Goal: Transaction & Acquisition: Obtain resource

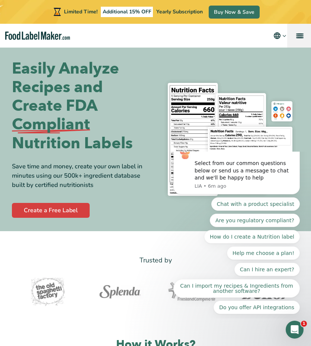
click at [295, 37] on link "menu" at bounding box center [299, 36] width 24 height 24
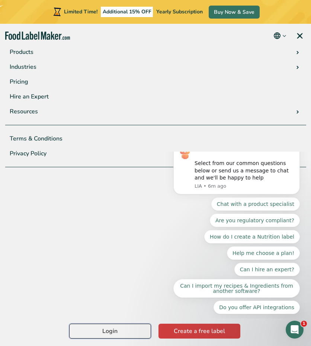
click at [114, 335] on link "Login" at bounding box center [110, 331] width 82 height 15
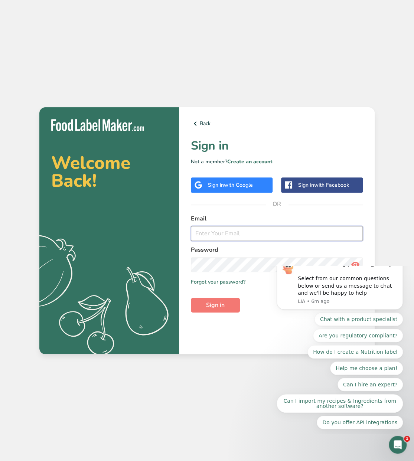
click at [214, 230] on input "email" at bounding box center [277, 233] width 172 height 15
type input "aidankim17@gmail.com"
click at [191, 298] on button "Sign in" at bounding box center [215, 305] width 49 height 15
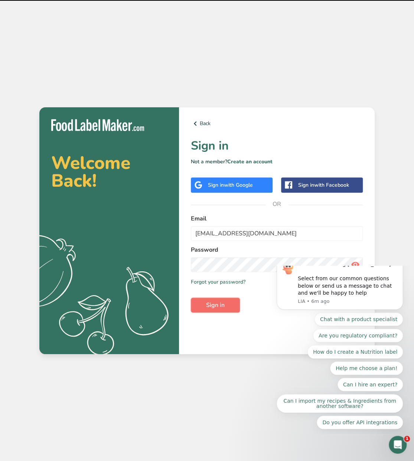
click at [207, 306] on span "Sign in" at bounding box center [215, 305] width 19 height 9
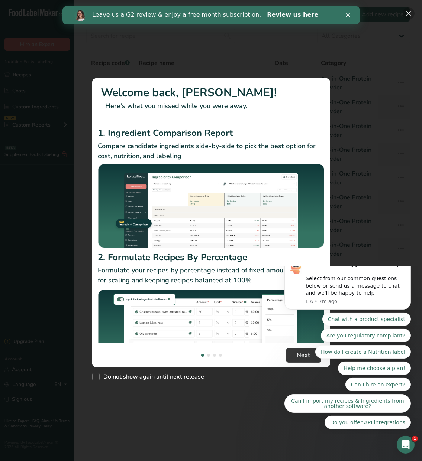
click at [406, 16] on button "New Features" at bounding box center [408, 13] width 12 height 12
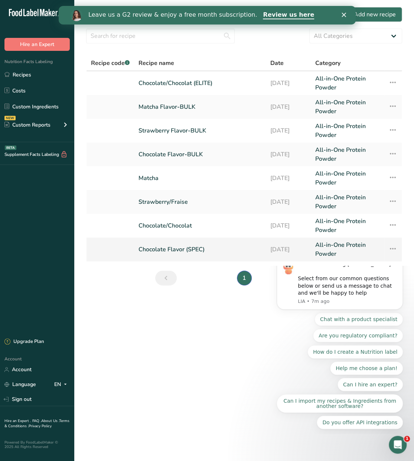
click at [171, 248] on link "Chocolate Flavor (SPEC)" at bounding box center [200, 250] width 123 height 18
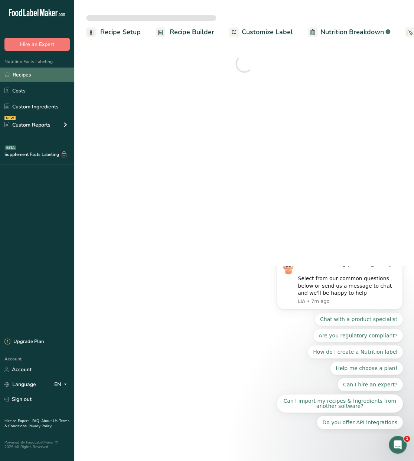
click at [23, 71] on link "Recipes" at bounding box center [37, 75] width 74 height 14
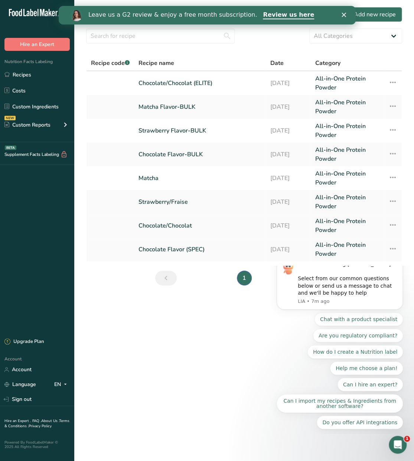
click at [181, 224] on link "Chocolate/Chocolat" at bounding box center [200, 226] width 123 height 18
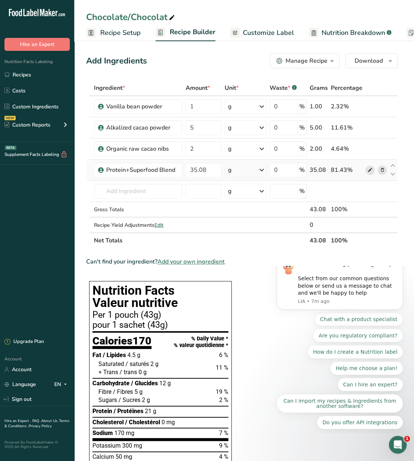
click at [373, 171] on span at bounding box center [370, 170] width 9 height 9
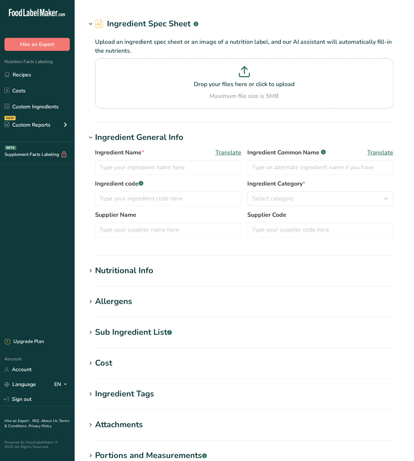
type input "Protein+Superfood Blend"
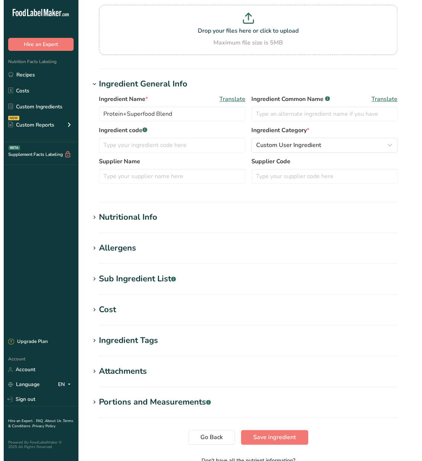
scroll to position [117, 0]
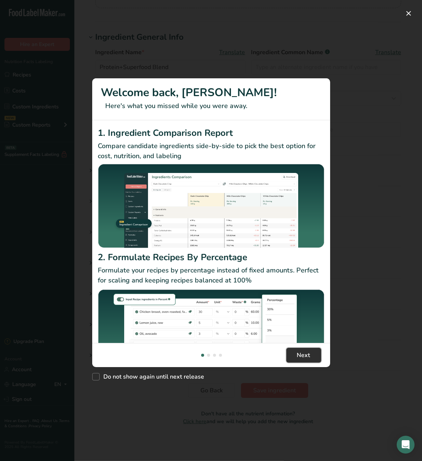
click at [299, 354] on span "Next" at bounding box center [303, 355] width 13 height 9
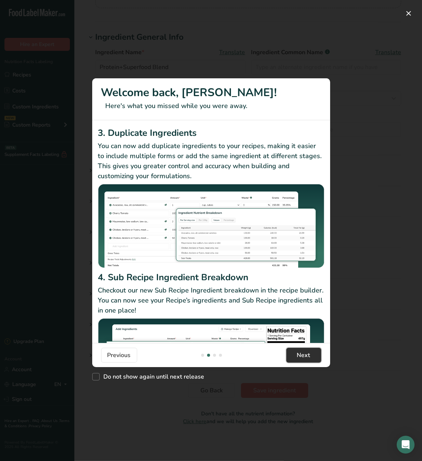
click at [302, 354] on span "Next" at bounding box center [303, 355] width 13 height 9
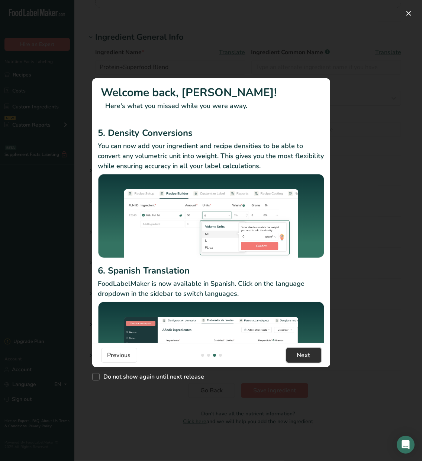
click at [302, 354] on span "Next" at bounding box center [303, 355] width 13 height 9
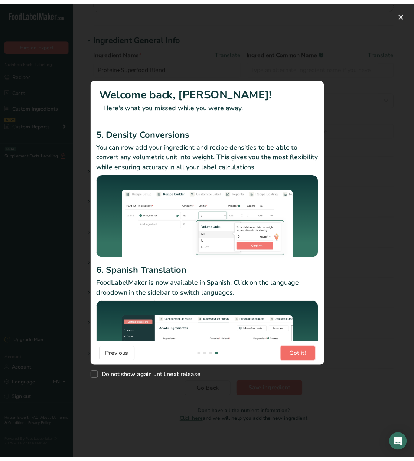
scroll to position [0, 713]
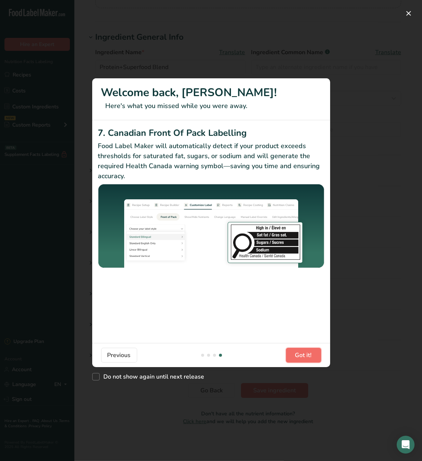
click at [302, 354] on span "Got it!" at bounding box center [303, 355] width 17 height 9
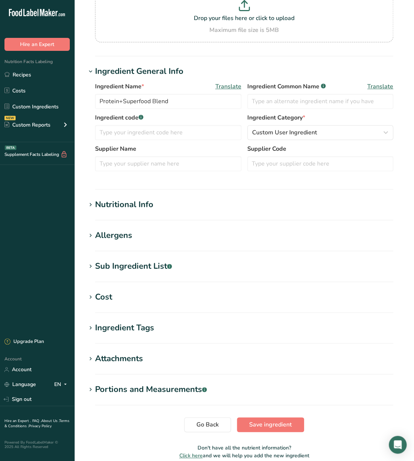
scroll to position [68, 0]
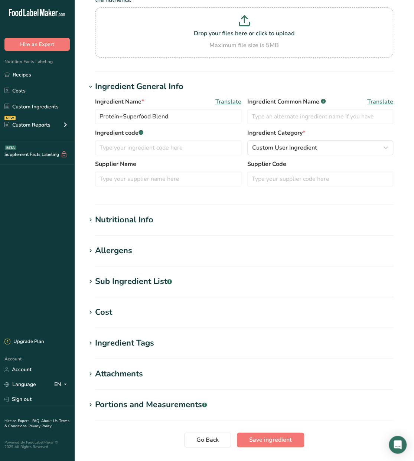
click at [131, 224] on div "Nutritional Info" at bounding box center [124, 220] width 58 height 12
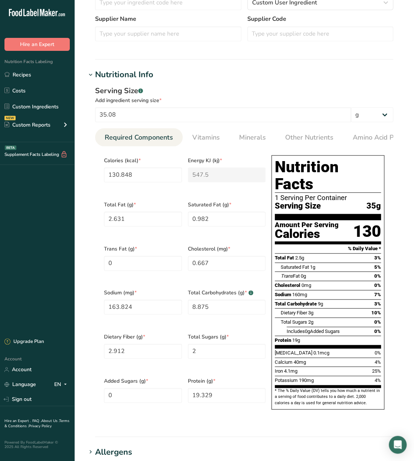
scroll to position [266, 0]
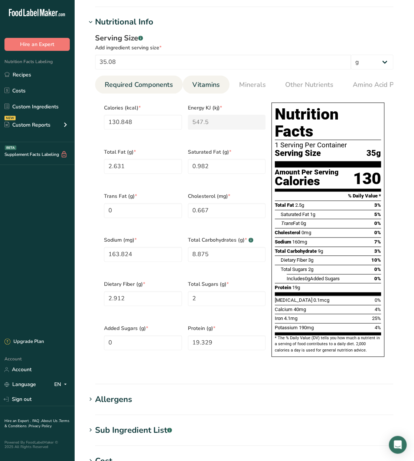
click at [210, 82] on span "Vitamins" at bounding box center [205, 85] width 27 height 10
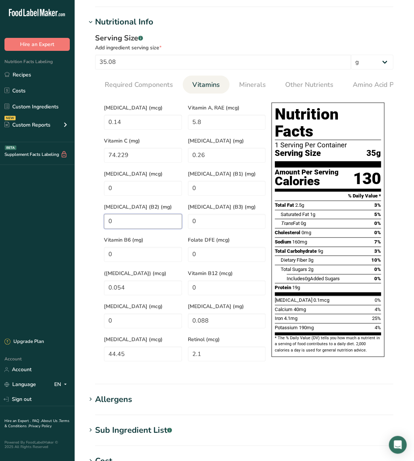
click at [162, 214] on \(B2\) "0" at bounding box center [143, 221] width 78 height 15
drag, startPoint x: 113, startPoint y: 310, endPoint x: 78, endPoint y: 307, distance: 34.7
click at [82, 307] on section "Edit Protein+Superfood Blend Ingredient Spec Sheet .a-a{fill:#347362;}.b-a{fill…" at bounding box center [244, 184] width 340 height 901
type input "21.1"
click at [157, 282] on Acid\) "0.054" at bounding box center [143, 287] width 78 height 15
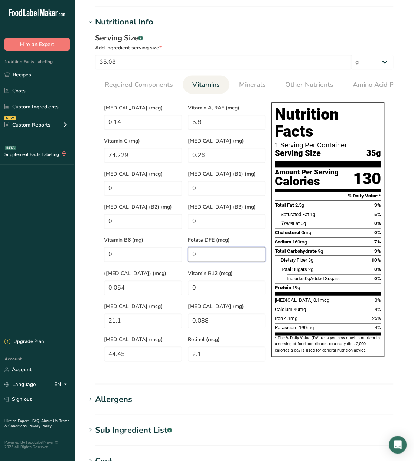
click at [203, 247] on DFE "0" at bounding box center [227, 254] width 78 height 15
drag, startPoint x: 202, startPoint y: 246, endPoint x: 185, endPoint y: 240, distance: 17.9
click at [185, 240] on div "Folate DFE (mcg) 0" at bounding box center [227, 248] width 84 height 33
type DFE "78.4"
click at [201, 219] on \(B3\) "0" at bounding box center [227, 221] width 78 height 15
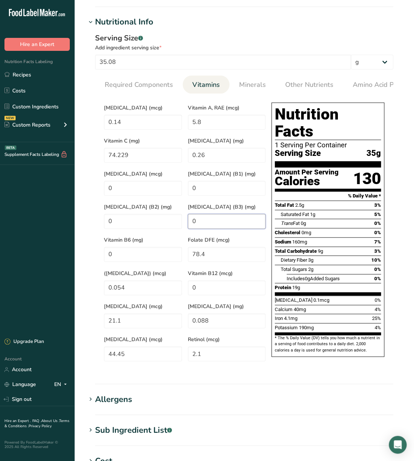
drag, startPoint x: 200, startPoint y: 212, endPoint x: 189, endPoint y: 214, distance: 11.2
click at [189, 214] on \(B3\) "0" at bounding box center [227, 221] width 78 height 15
type \(B3\) "3.1"
click at [208, 183] on \(B1\) "0" at bounding box center [227, 188] width 78 height 15
click at [222, 314] on acid "0.088" at bounding box center [227, 321] width 78 height 15
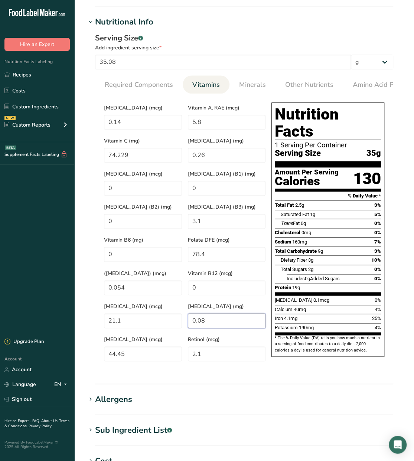
type acid "0"
type acid "0.97"
drag, startPoint x: 134, startPoint y: 305, endPoint x: 99, endPoint y: 311, distance: 35.1
click at [99, 311] on section "Calories (kcal) * 130.848 Energy KJ (kj) * 547.5 Total Fat (g) * 2.631 Saturate…" at bounding box center [244, 232] width 298 height 277
type input "7.4"
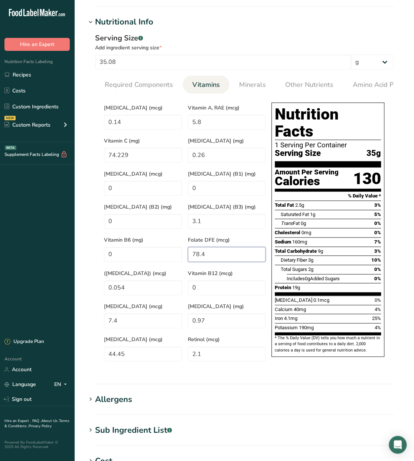
drag, startPoint x: 211, startPoint y: 243, endPoint x: 187, endPoint y: 247, distance: 25.0
click at [187, 247] on div "Folate DFE (mcg) 78.4" at bounding box center [227, 248] width 84 height 33
type DFE "27.50"
drag, startPoint x: 202, startPoint y: 210, endPoint x: 166, endPoint y: 222, distance: 38.5
click at [166, 222] on div "Vitamin D (mcg) 0.14 Vitamin A, RAE (mcg) 5.8 Vitamin C (mg) 74.229 Vitamin E (…" at bounding box center [185, 232] width 168 height 265
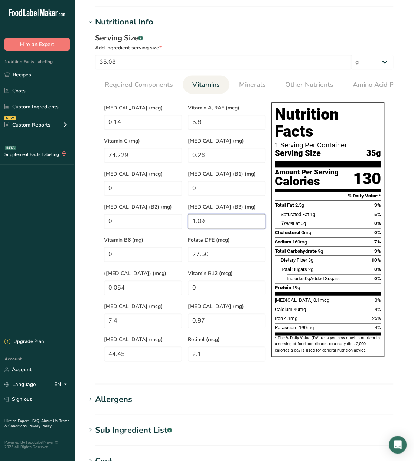
type \(B3\) "1.09"
click at [207, 314] on acid "0.97" at bounding box center [227, 321] width 78 height 15
type acid "0.34"
click at [218, 181] on \(B1\) "0" at bounding box center [227, 188] width 78 height 15
type \(B1\) "0.084"
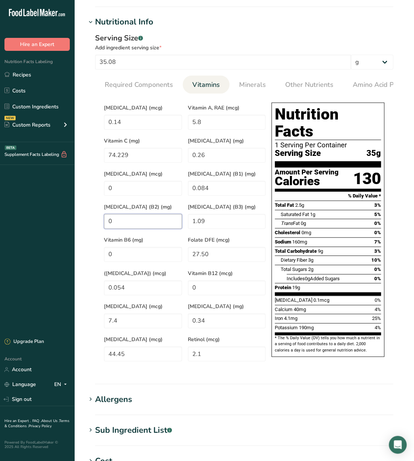
click at [152, 216] on \(B2\) "0" at bounding box center [143, 221] width 78 height 15
type \(B2\) "0.063"
click at [129, 247] on B6 "0" at bounding box center [143, 254] width 78 height 15
type B6 "0.26"
click at [157, 362] on section "Nutritional Info Serving Size .a-a{fill:#347362;}.b-a{fill:#fff;} Add ingredien…" at bounding box center [244, 200] width 316 height 369
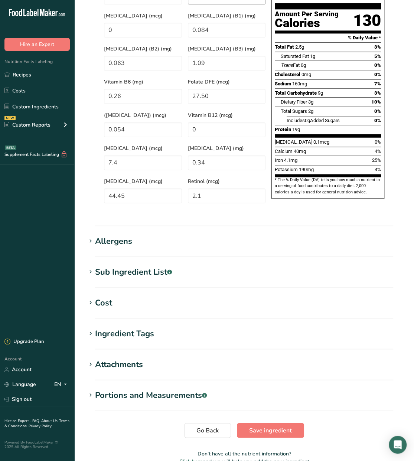
scroll to position [447, 0]
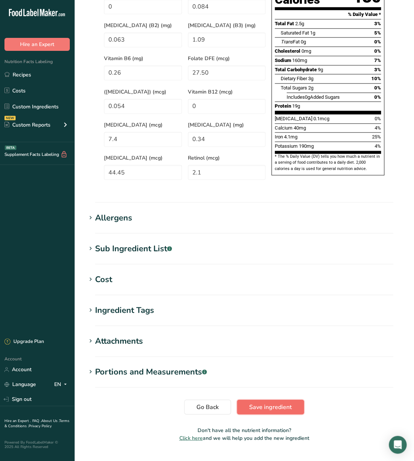
click at [266, 403] on span "Save ingredient" at bounding box center [270, 407] width 43 height 9
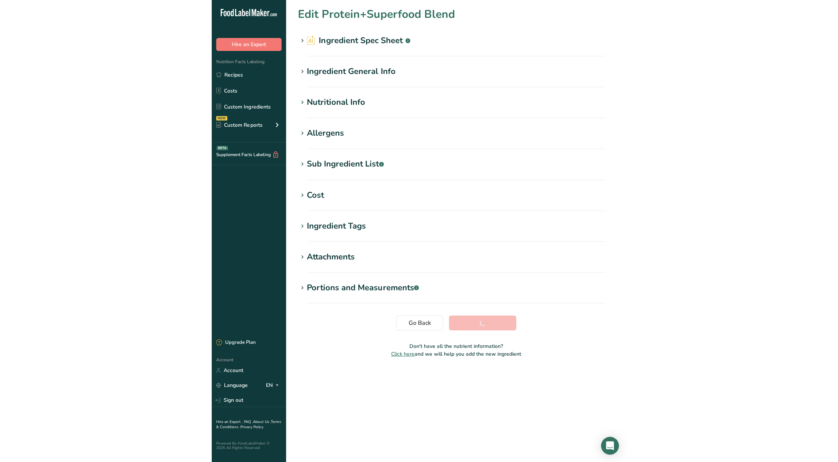
scroll to position [0, 0]
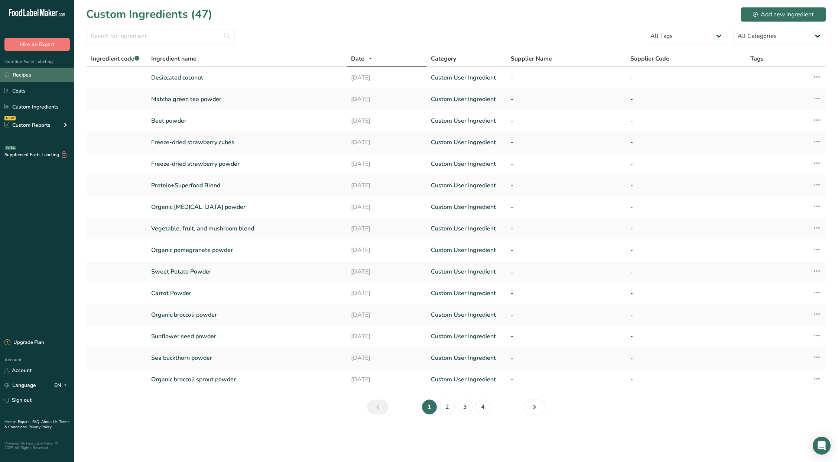
click at [40, 72] on link "Recipes" at bounding box center [37, 75] width 74 height 14
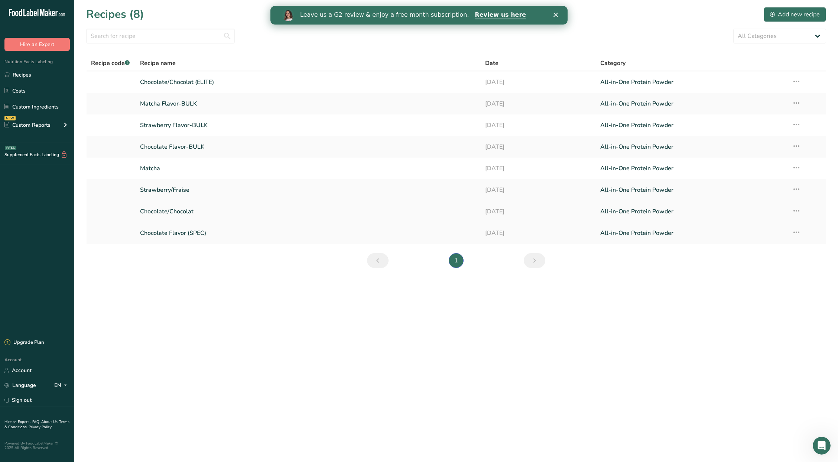
click at [166, 211] on link "Chocolate/Chocolat" at bounding box center [308, 212] width 336 height 16
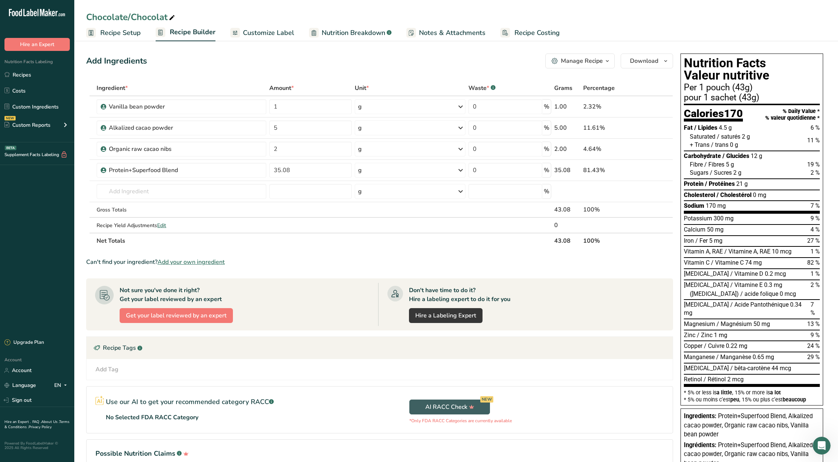
click at [266, 32] on span "Customize Label" at bounding box center [268, 33] width 51 height 10
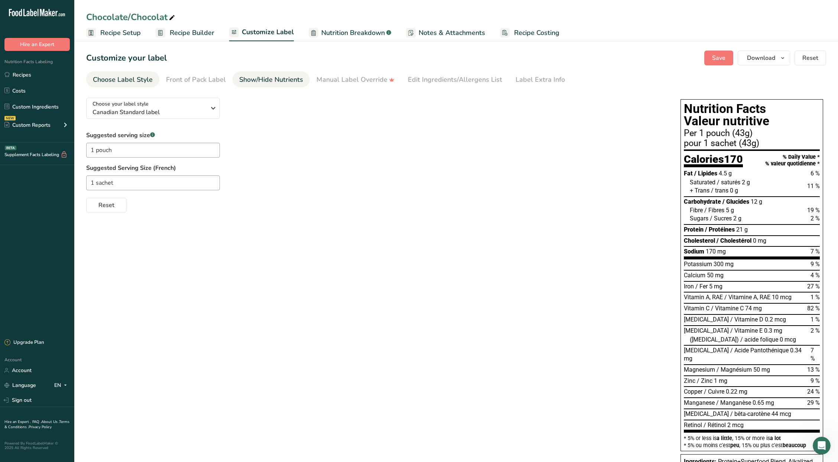
click at [284, 73] on link "Show/Hide Nutrients" at bounding box center [271, 79] width 64 height 17
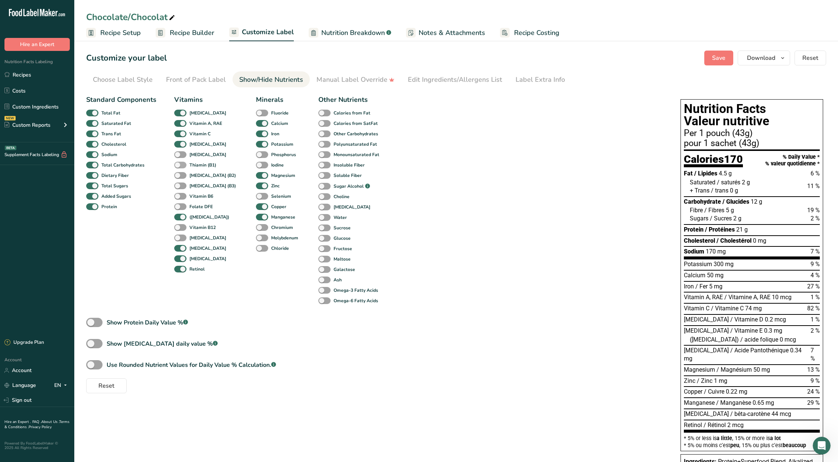
click at [178, 164] on span at bounding box center [180, 165] width 12 height 7
click at [178, 164] on input "Thiamin (B1)" at bounding box center [176, 164] width 5 height 5
checkbox input "true"
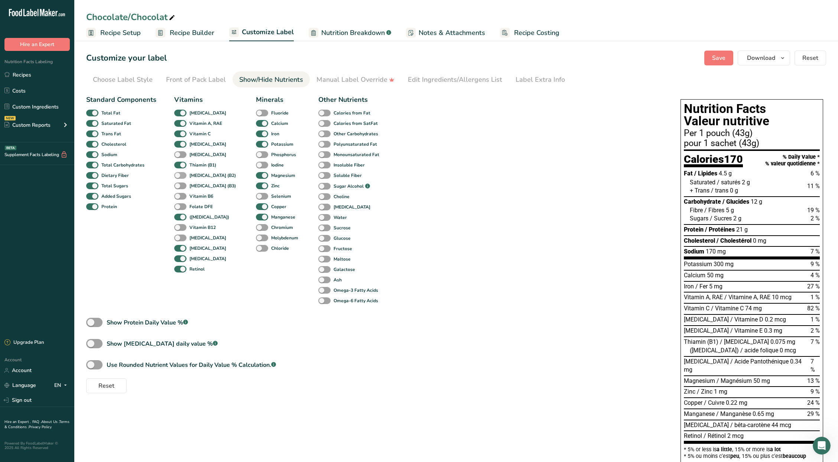
click at [179, 174] on span at bounding box center [180, 175] width 12 height 7
click at [179, 174] on input "[MEDICAL_DATA] (B2)" at bounding box center [176, 175] width 5 height 5
checkbox input "true"
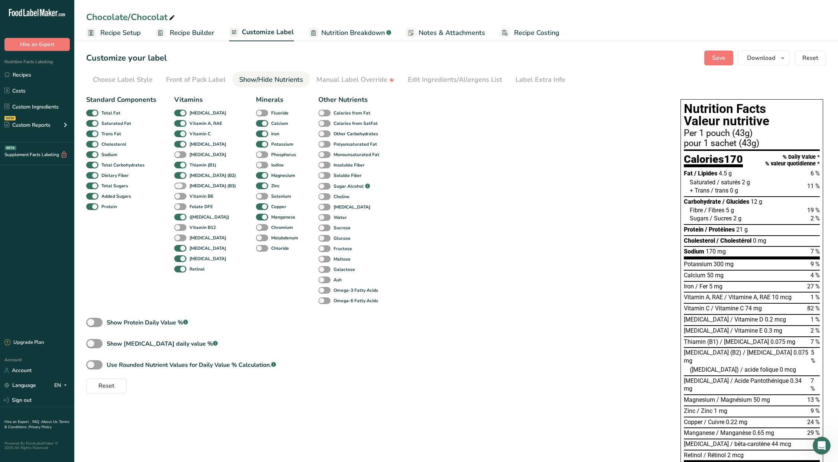
click at [181, 189] on span at bounding box center [180, 185] width 12 height 7
click at [179, 188] on input "[MEDICAL_DATA] (B3)" at bounding box center [176, 185] width 5 height 5
checkbox input "true"
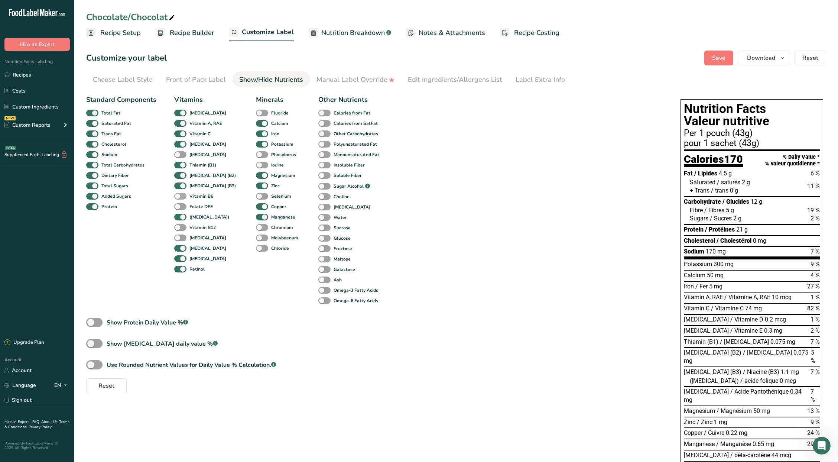
click at [180, 196] on span at bounding box center [180, 196] width 12 height 7
click at [179, 196] on input "Vitamin B6" at bounding box center [176, 196] width 5 height 5
checkbox input "true"
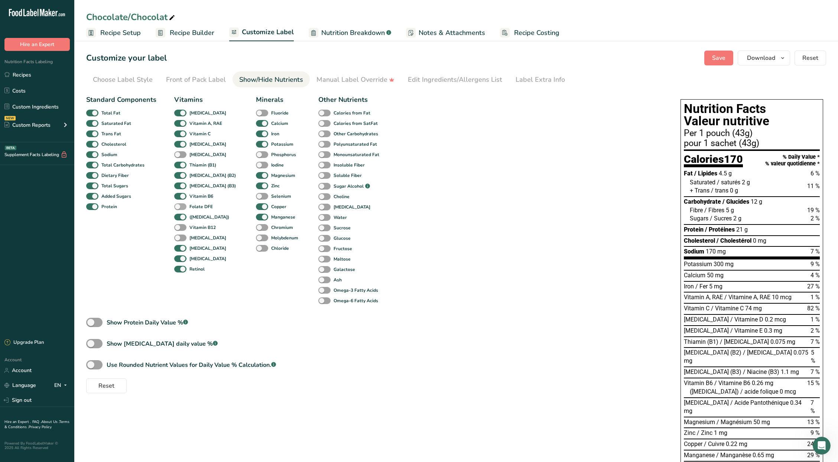
click at [179, 208] on span at bounding box center [180, 206] width 12 height 7
click at [179, 208] on input "Folate DFE" at bounding box center [176, 206] width 5 height 5
checkbox input "true"
click at [182, 238] on span at bounding box center [180, 237] width 12 height 7
click at [179, 238] on input "[MEDICAL_DATA]" at bounding box center [176, 237] width 5 height 5
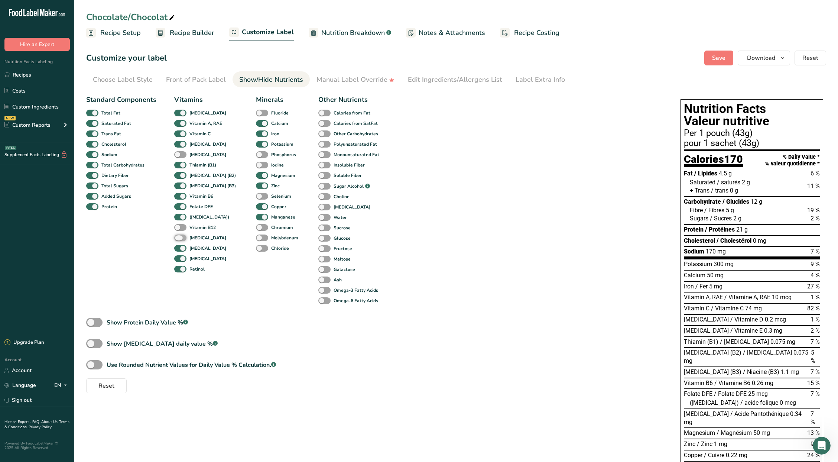
checkbox input "true"
click at [414, 56] on span "Save" at bounding box center [718, 57] width 13 height 9
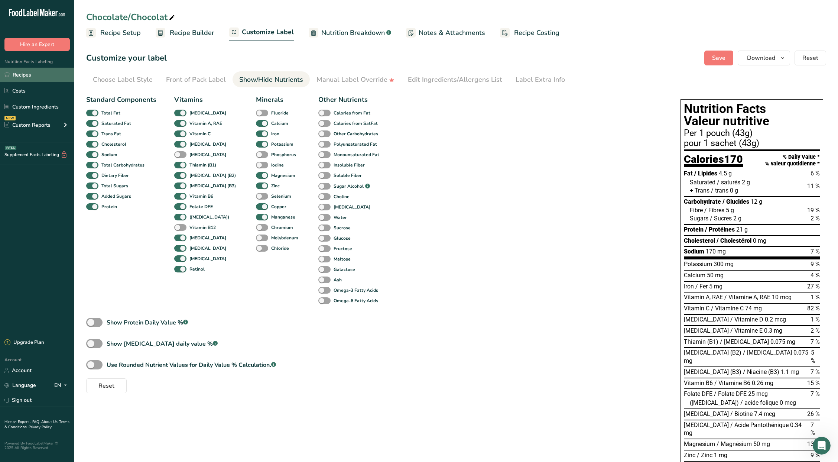
click at [58, 76] on link "Recipes" at bounding box center [37, 75] width 74 height 14
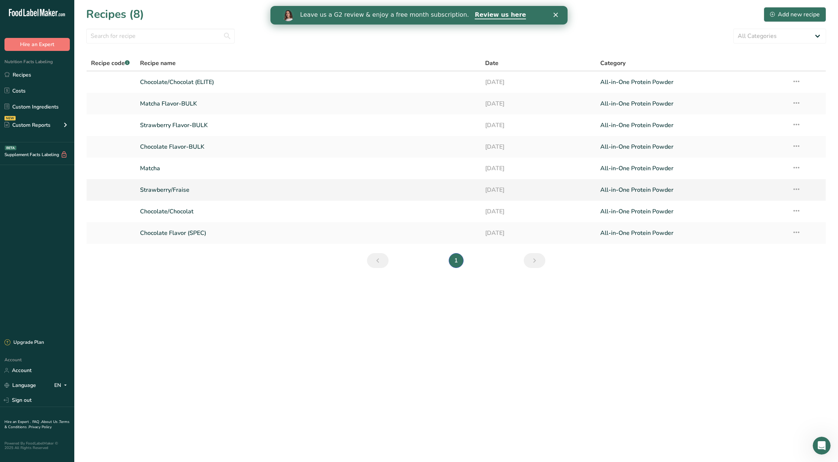
click at [173, 189] on link "Strawberry/Fraise" at bounding box center [308, 190] width 336 height 16
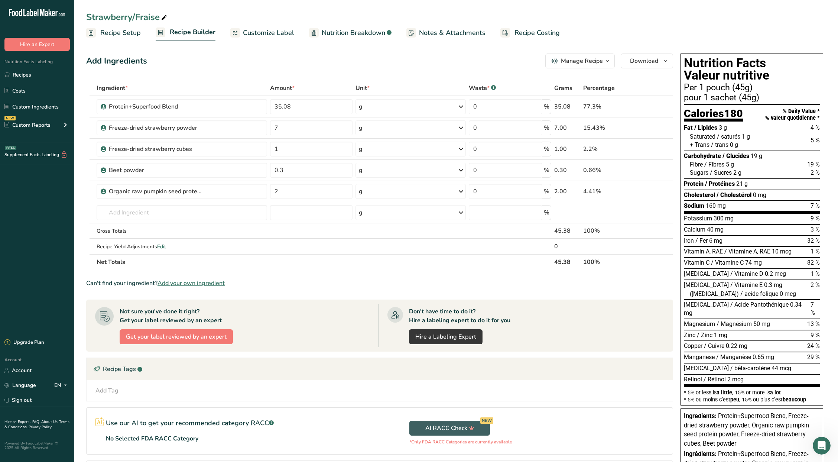
click at [252, 26] on link "Customize Label" at bounding box center [262, 33] width 64 height 17
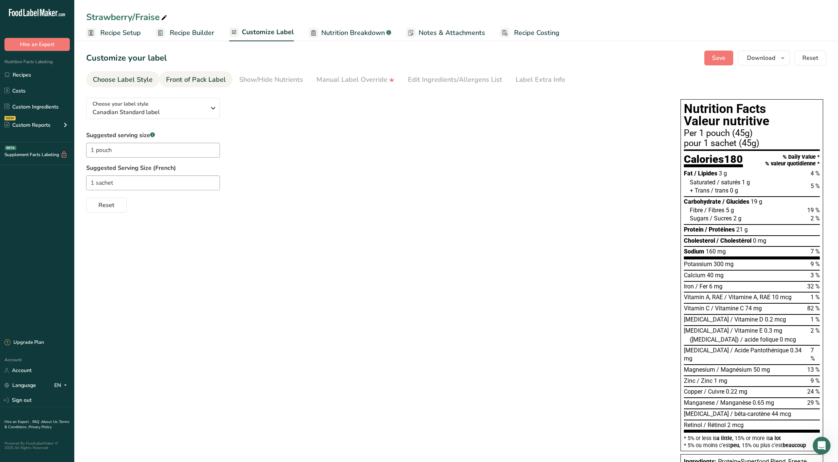
click at [204, 80] on div "Front of Pack Label" at bounding box center [196, 80] width 60 height 10
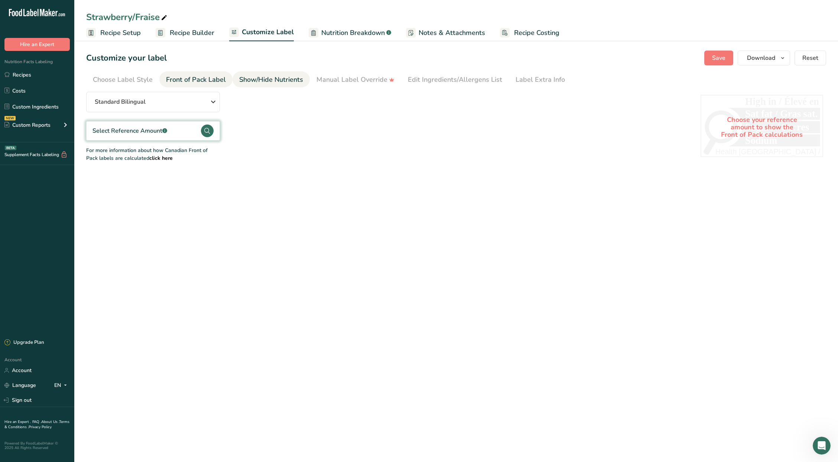
click at [259, 81] on div "Show/Hide Nutrients" at bounding box center [271, 80] width 64 height 10
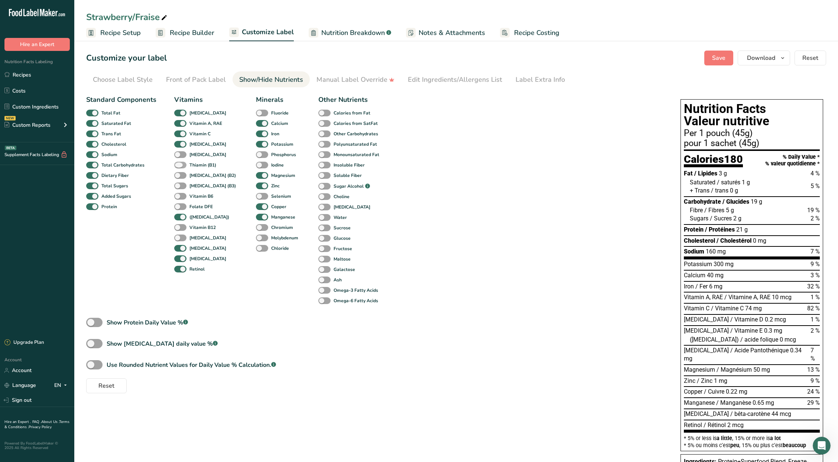
click at [181, 163] on span at bounding box center [180, 165] width 12 height 7
click at [179, 163] on input "Thiamin (B1)" at bounding box center [176, 164] width 5 height 5
checkbox input "true"
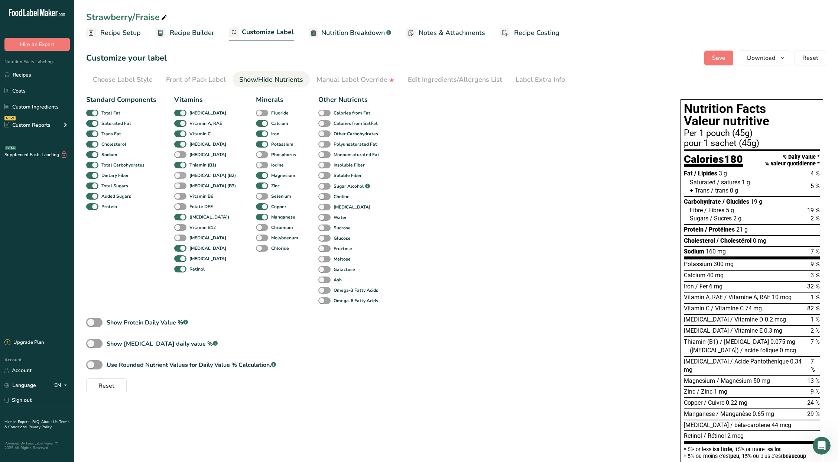
click at [178, 176] on span at bounding box center [180, 175] width 12 height 7
click at [178, 176] on input "[MEDICAL_DATA] (B2)" at bounding box center [176, 175] width 5 height 5
checkbox input "true"
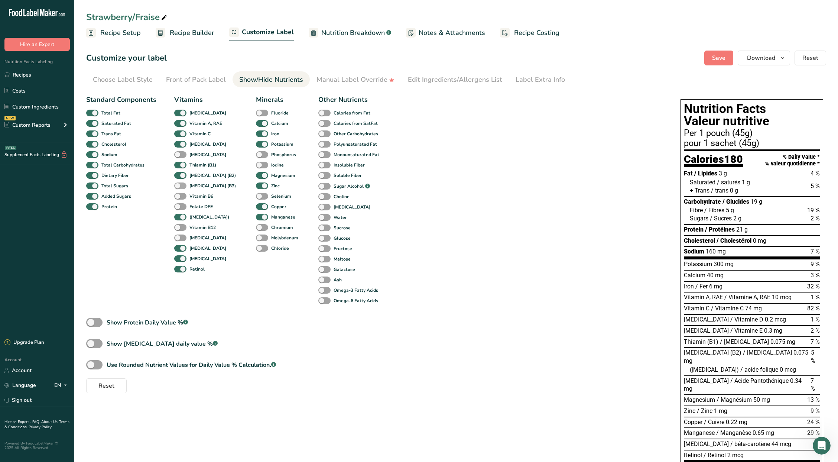
click at [178, 188] on span at bounding box center [180, 185] width 12 height 7
click at [178, 188] on input "[MEDICAL_DATA] (B3)" at bounding box center [176, 185] width 5 height 5
checkbox input "true"
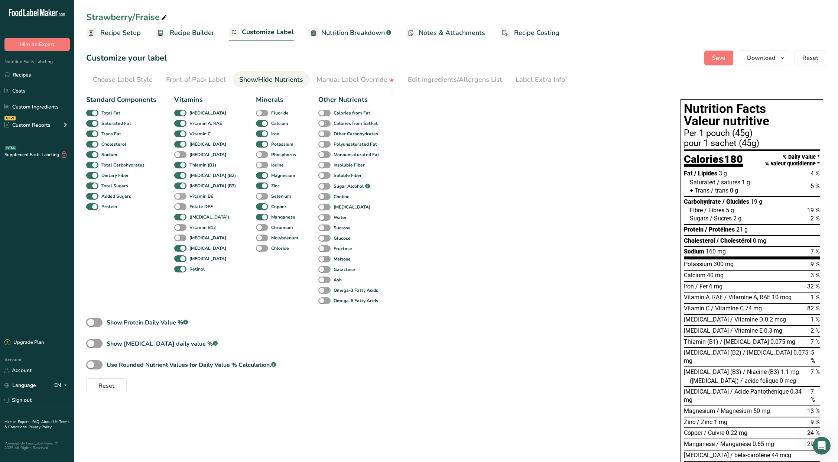
click at [178, 194] on span at bounding box center [180, 196] width 12 height 7
click at [178, 194] on input "Vitamin B6" at bounding box center [176, 196] width 5 height 5
checkbox input "true"
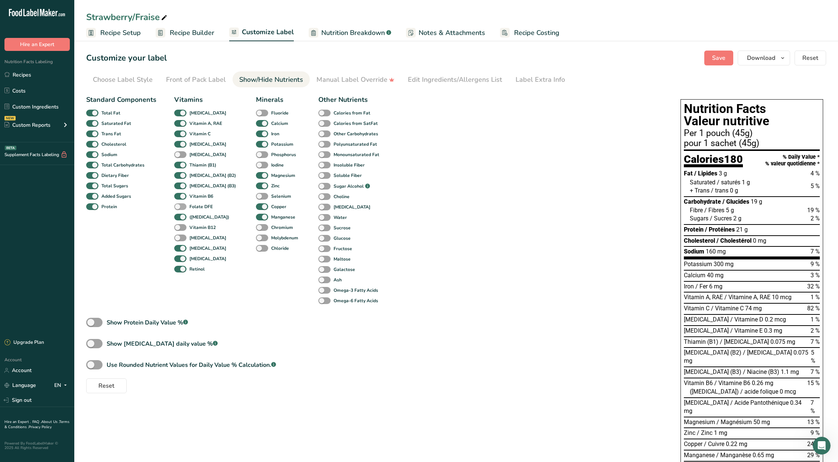
click at [179, 204] on span at bounding box center [180, 206] width 12 height 7
click at [179, 204] on input "Folate DFE" at bounding box center [176, 206] width 5 height 5
checkbox input "true"
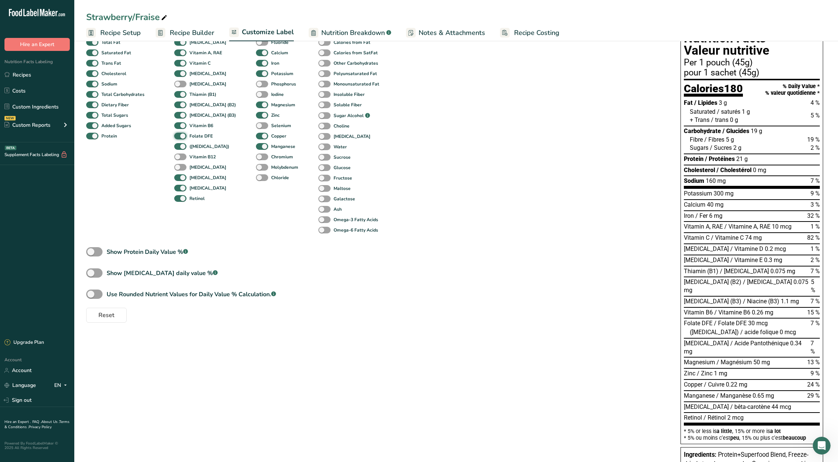
scroll to position [55, 0]
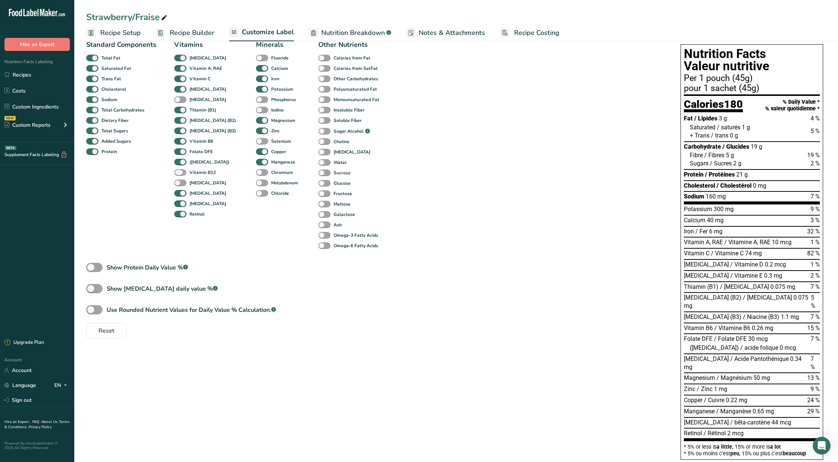
click at [181, 169] on span at bounding box center [180, 172] width 12 height 7
click at [179, 170] on input "Vitamin B12" at bounding box center [176, 172] width 5 height 5
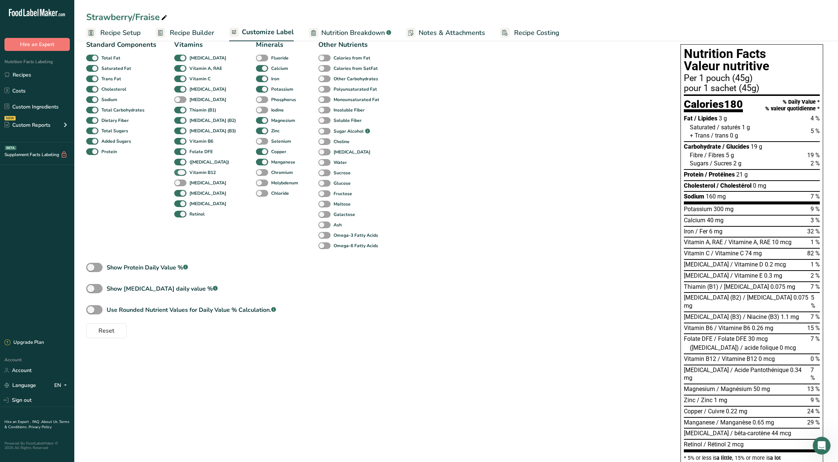
click at [180, 173] on span at bounding box center [180, 172] width 12 height 7
click at [179, 173] on input "Vitamin B12" at bounding box center [176, 172] width 5 height 5
checkbox input "false"
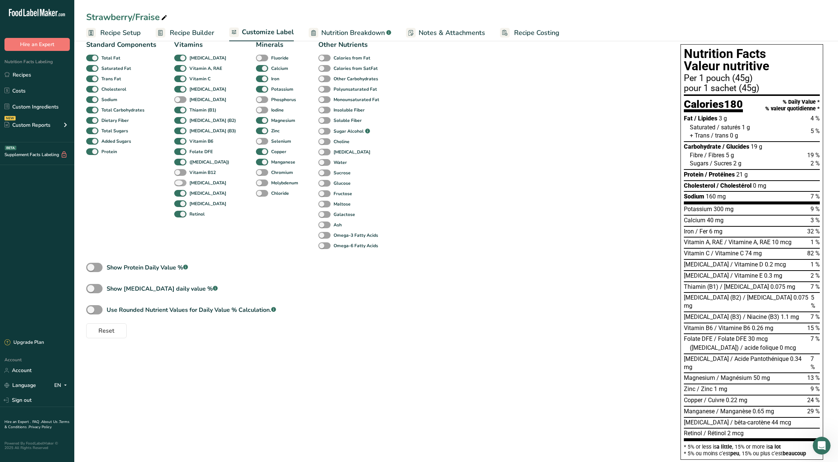
click at [181, 181] on span at bounding box center [180, 182] width 12 height 7
click at [179, 181] on input "[MEDICAL_DATA]" at bounding box center [176, 182] width 5 height 5
checkbox input "true"
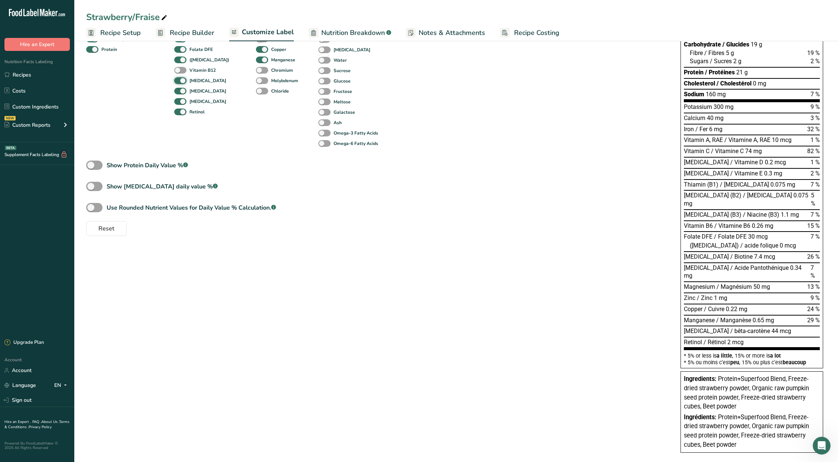
scroll to position [0, 0]
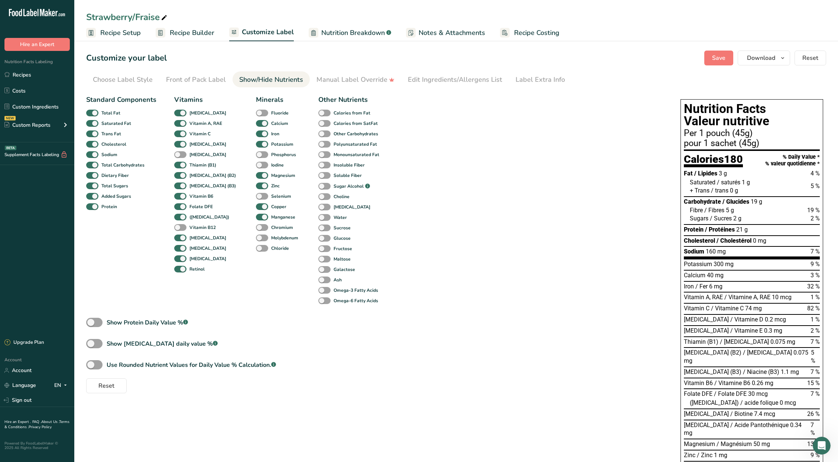
click at [414, 183] on div "Standard Components Total Fat Saturated Fat Trans Fat Cholesterol Sodium Total …" at bounding box center [376, 242] width 580 height 301
click at [414, 58] on span "Save" at bounding box center [718, 57] width 13 height 9
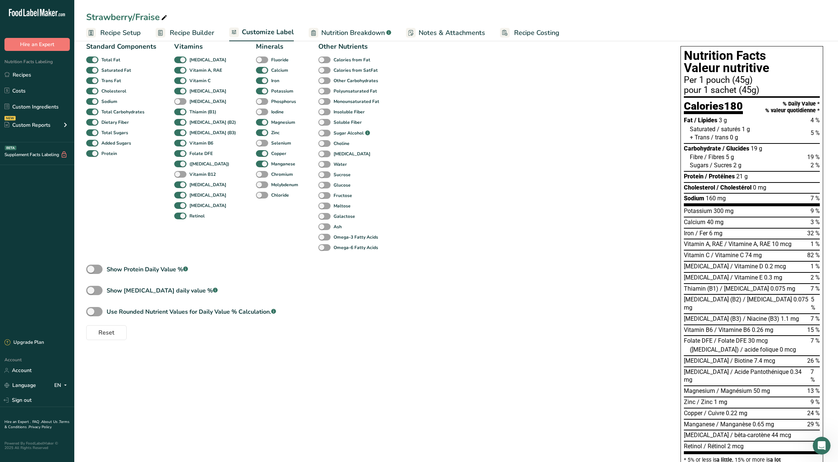
scroll to position [52, 0]
click at [195, 30] on span "Recipe Builder" at bounding box center [192, 33] width 45 height 10
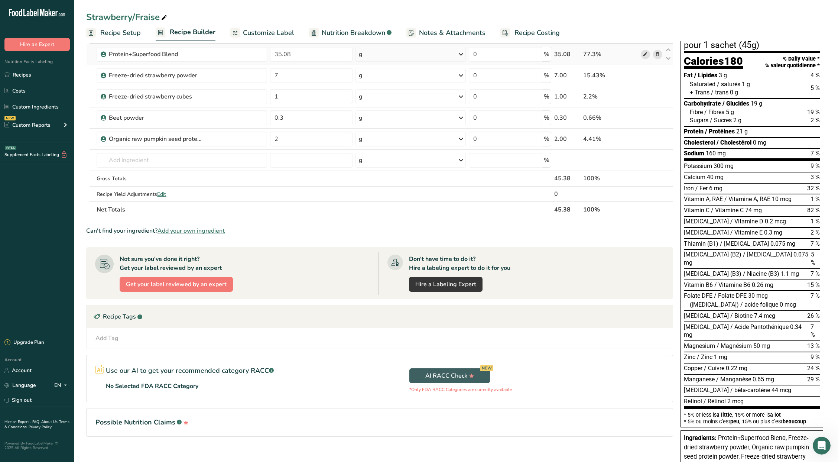
click at [414, 54] on span at bounding box center [645, 54] width 9 height 9
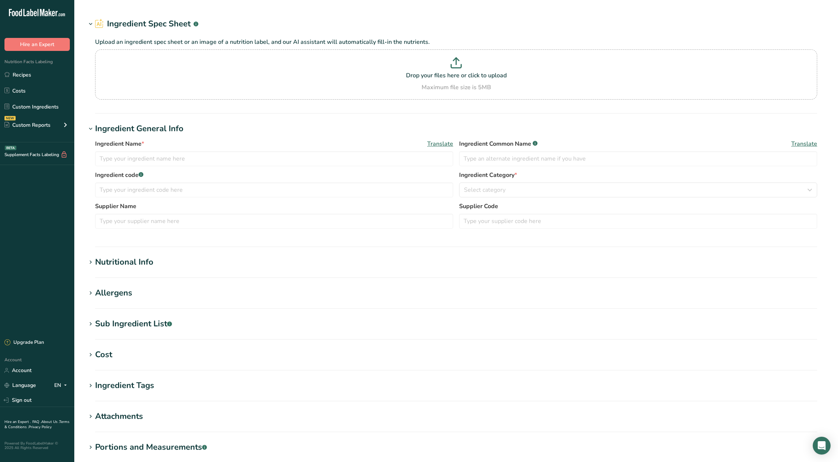
type input "Protein+Superfood Blend"
type input "35.08"
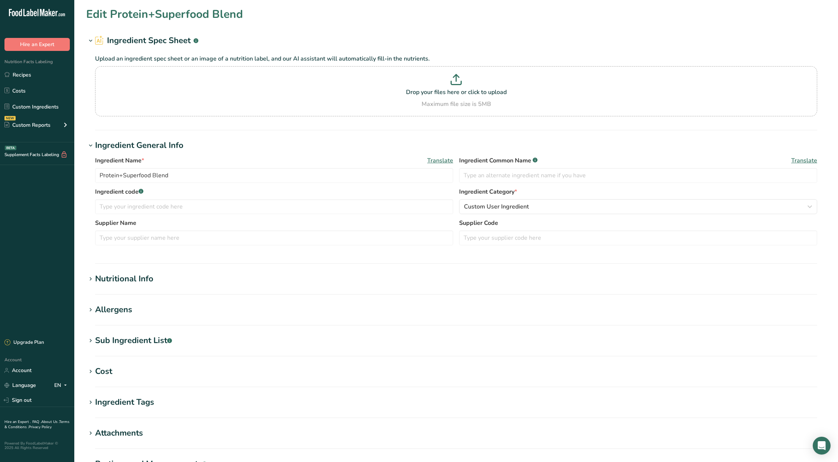
type input "130.848"
type KJ "547.5"
type Fat "2.631"
type Fat "0.982"
type Fat "0"
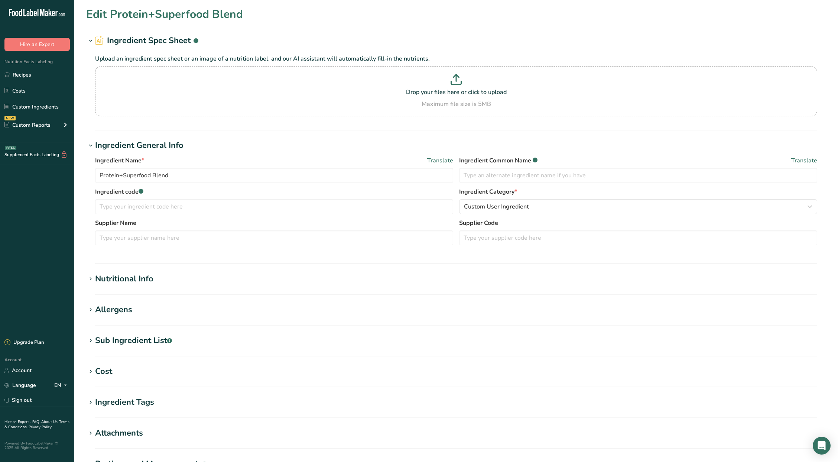
type input "0.667"
type input "163.824"
type Carbohydrates "8.875"
type Fiber "2.912"
type Sugars "2"
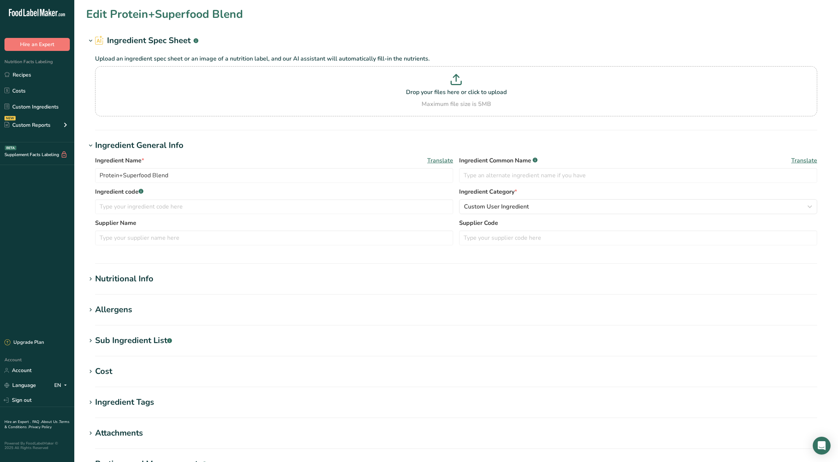
type Sugars "0"
type input "19.329"
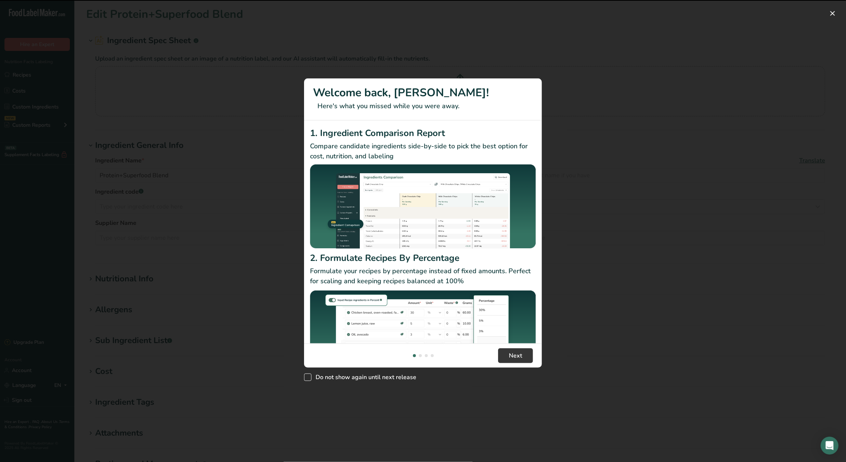
click at [384, 377] on span "Do not show again until next release" at bounding box center [363, 376] width 105 height 7
click at [309, 377] on input "Do not show again until next release" at bounding box center [306, 377] width 5 height 5
checkbox input "true"
click at [527, 352] on button "Next" at bounding box center [515, 355] width 35 height 15
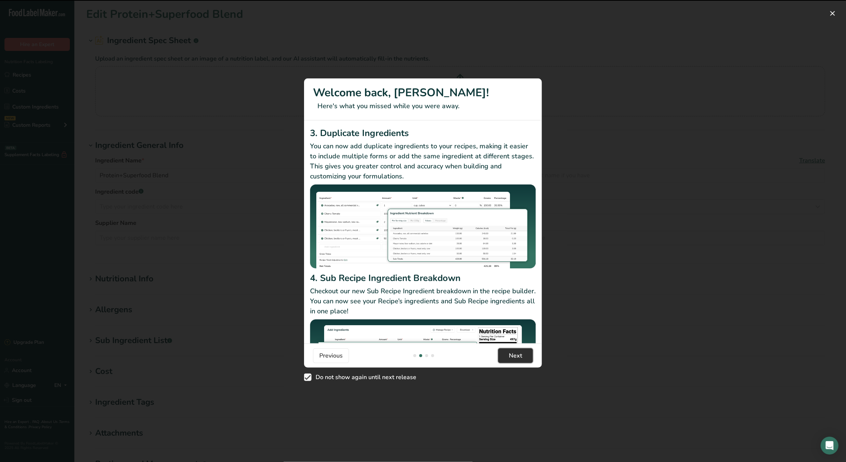
click at [527, 352] on button "Next" at bounding box center [515, 355] width 35 height 15
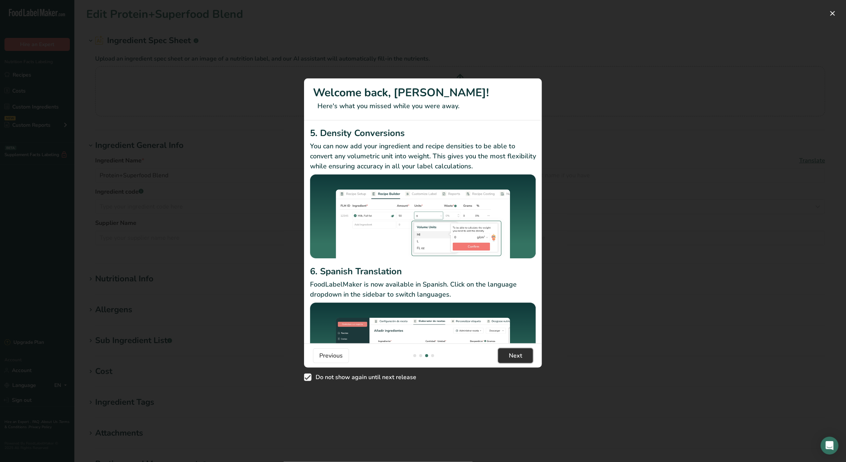
click at [527, 352] on button "Next" at bounding box center [515, 355] width 35 height 15
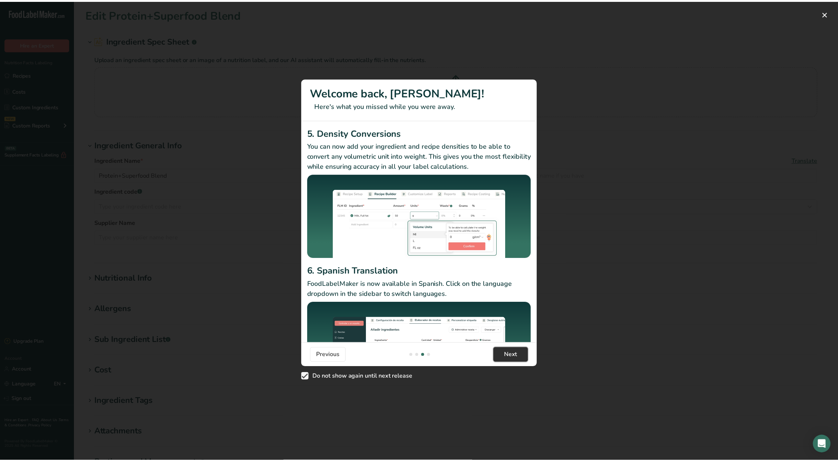
scroll to position [0, 713]
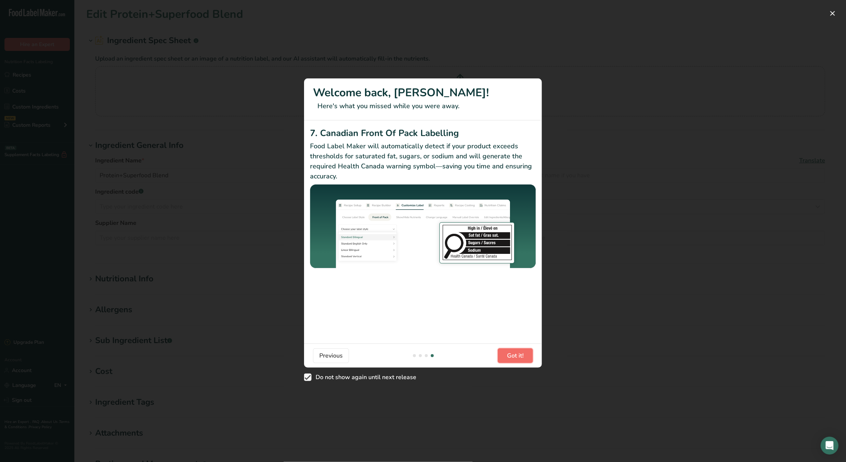
click at [527, 352] on button "Got it!" at bounding box center [514, 355] width 35 height 15
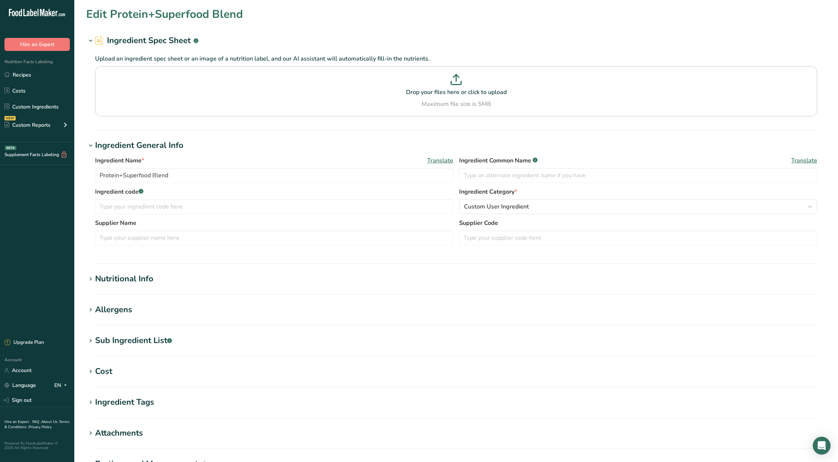
click at [527, 352] on section "Sub Ingredient List .a-a{fill:#347362;}.b-a{fill:#fff;} Translate" at bounding box center [456, 345] width 740 height 22
click at [122, 273] on div "Nutritional Info" at bounding box center [124, 279] width 58 height 12
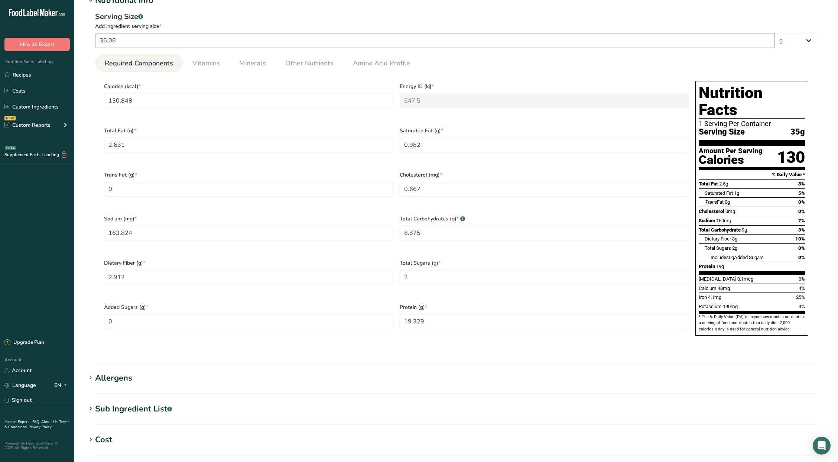
scroll to position [280, 0]
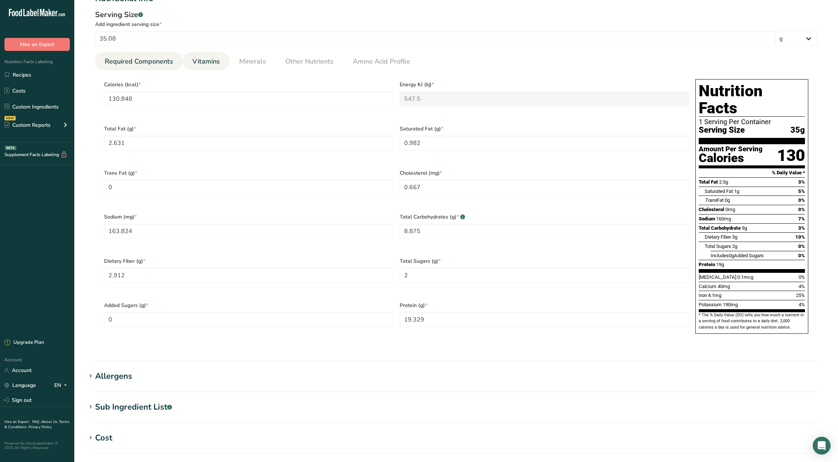
click at [202, 55] on link "Vitamins" at bounding box center [205, 61] width 33 height 19
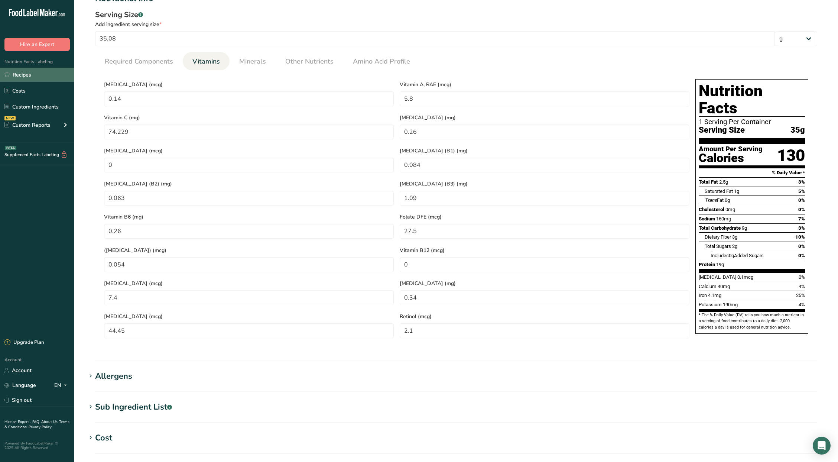
click at [27, 76] on link "Recipes" at bounding box center [37, 75] width 74 height 14
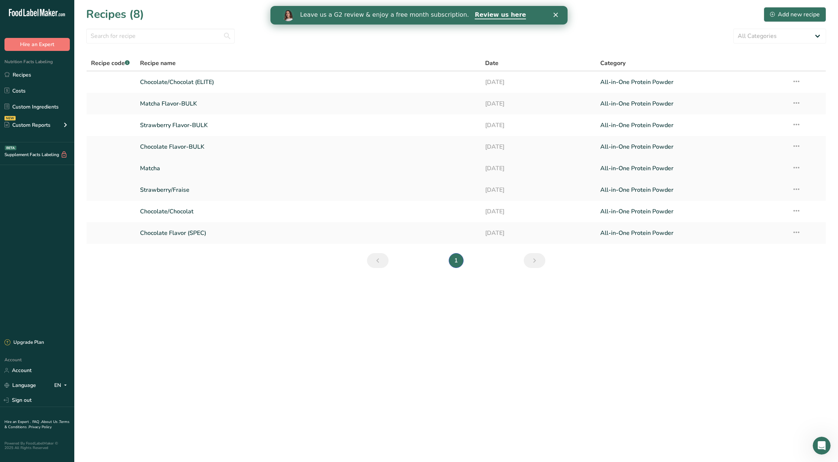
click at [149, 166] on link "Matcha" at bounding box center [308, 168] width 336 height 16
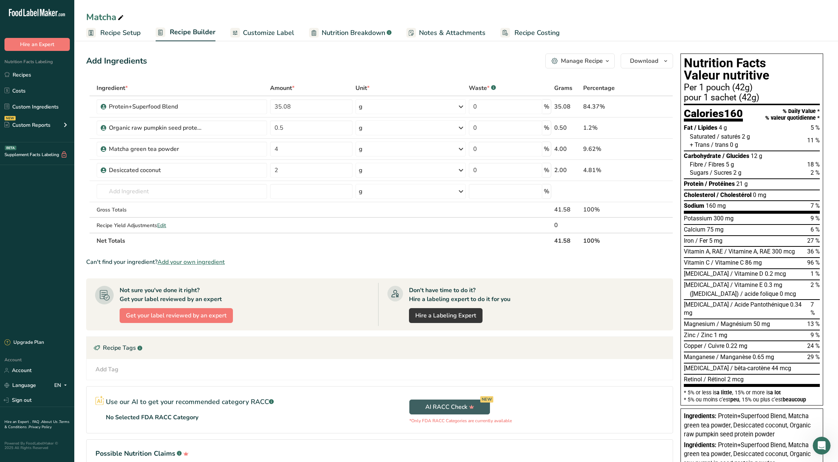
click at [259, 38] on link "Customize Label" at bounding box center [262, 33] width 64 height 17
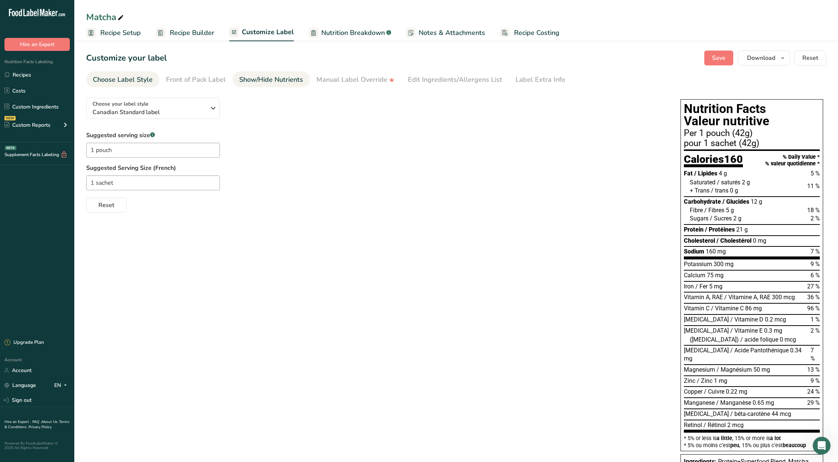
click at [259, 82] on div "Show/Hide Nutrients" at bounding box center [271, 80] width 64 height 10
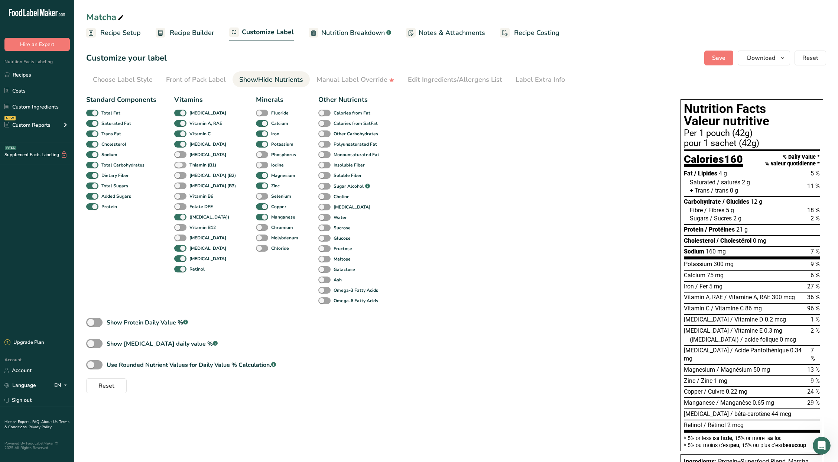
click at [178, 162] on span at bounding box center [180, 165] width 12 height 7
click at [178, 162] on input "Thiamin (B1)" at bounding box center [176, 164] width 5 height 5
checkbox input "true"
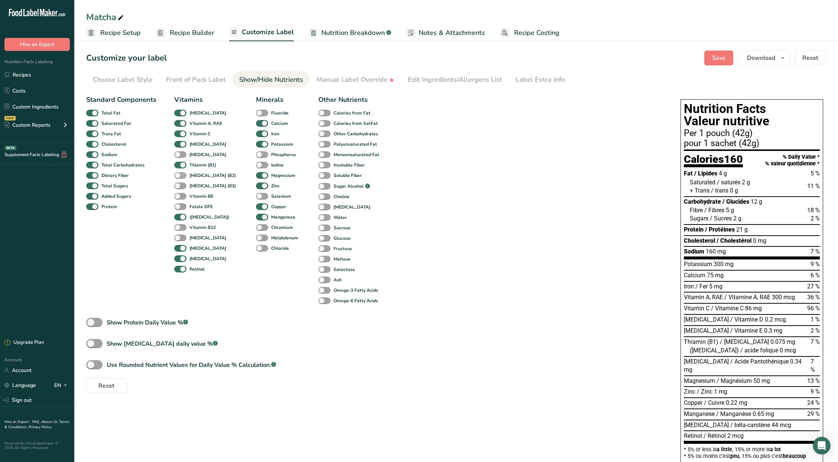
click at [178, 174] on span at bounding box center [180, 175] width 12 height 7
click at [178, 174] on input "[MEDICAL_DATA] (B2)" at bounding box center [176, 175] width 5 height 5
checkbox input "true"
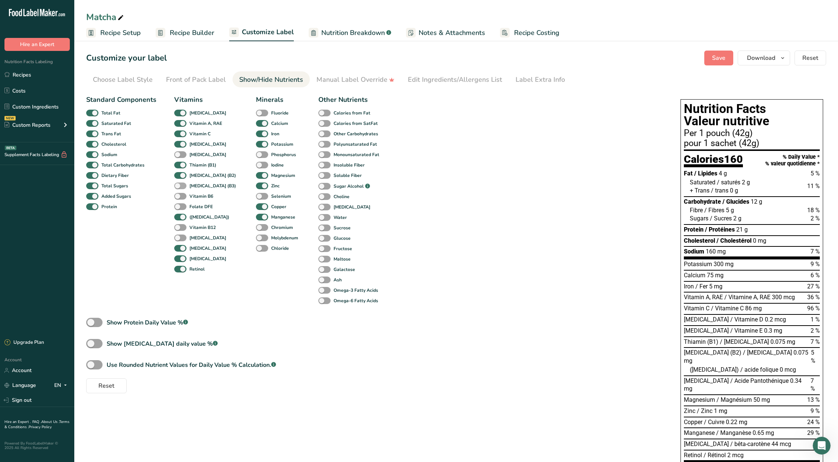
click at [180, 184] on span at bounding box center [180, 185] width 12 height 7
click at [179, 184] on input "[MEDICAL_DATA] (B3)" at bounding box center [176, 185] width 5 height 5
checkbox input "true"
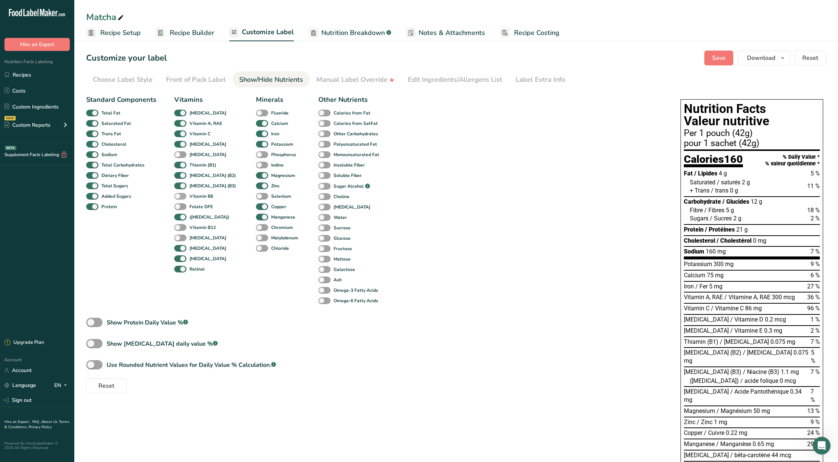
click at [181, 199] on span at bounding box center [180, 196] width 12 height 7
click at [179, 198] on input "Vitamin B6" at bounding box center [176, 196] width 5 height 5
checkbox input "true"
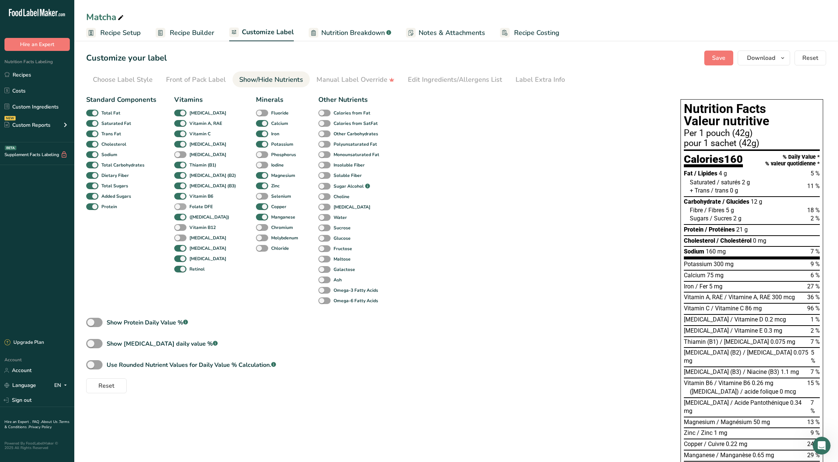
click at [181, 209] on span at bounding box center [180, 206] width 12 height 7
click at [179, 209] on input "Folate DFE" at bounding box center [176, 206] width 5 height 5
checkbox input "true"
click at [178, 236] on span at bounding box center [180, 237] width 12 height 7
click at [178, 236] on input "[MEDICAL_DATA]" at bounding box center [176, 237] width 5 height 5
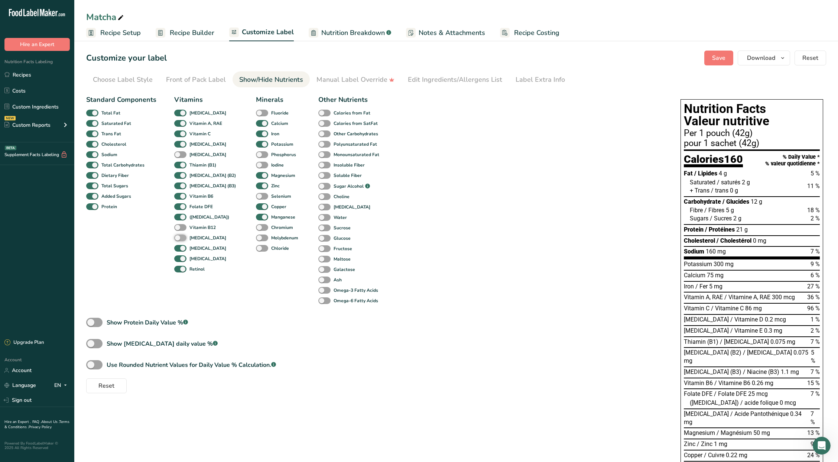
checkbox input "true"
click at [717, 58] on span "Save" at bounding box center [718, 57] width 13 height 9
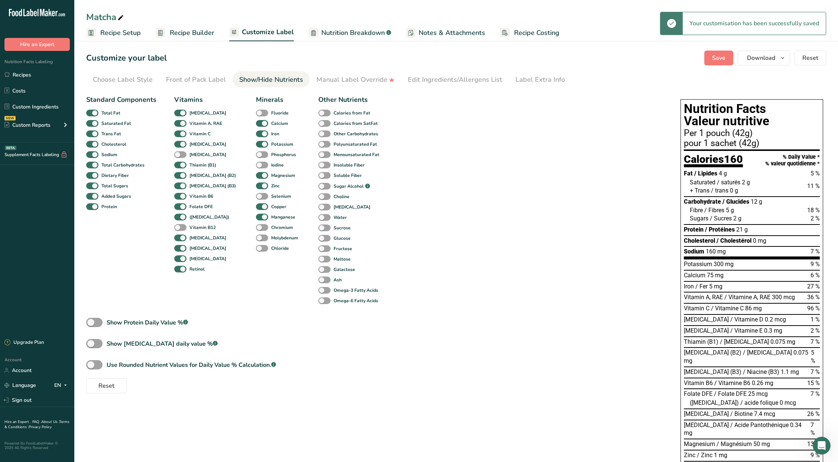
click at [188, 34] on span "Recipe Builder" at bounding box center [192, 33] width 45 height 10
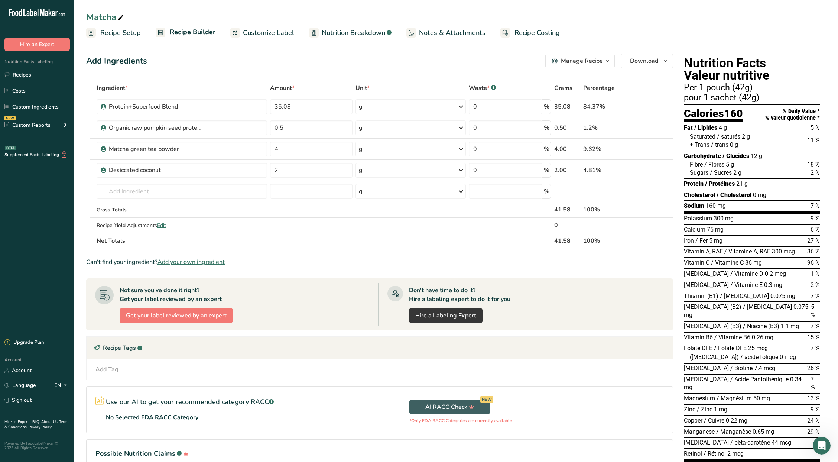
click at [134, 33] on span "Recipe Setup" at bounding box center [120, 33] width 40 height 10
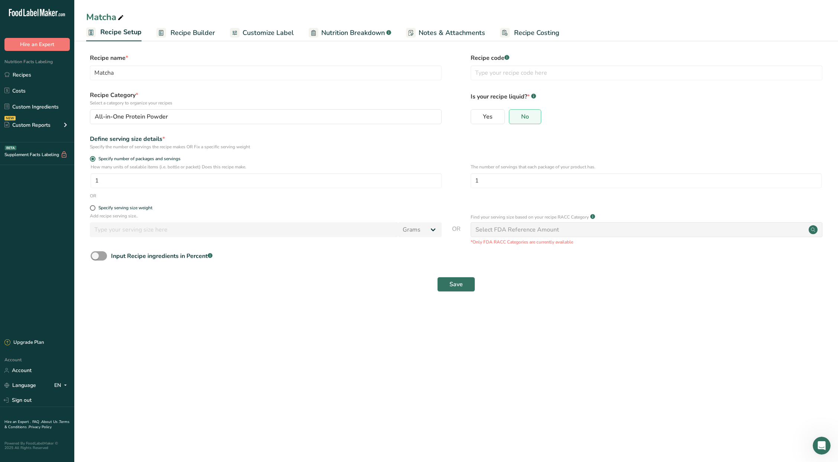
click at [44, 61] on span "Nutrition Facts Labeling" at bounding box center [26, 62] width 53 height 6
click at [39, 68] on link "Recipes" at bounding box center [37, 75] width 74 height 14
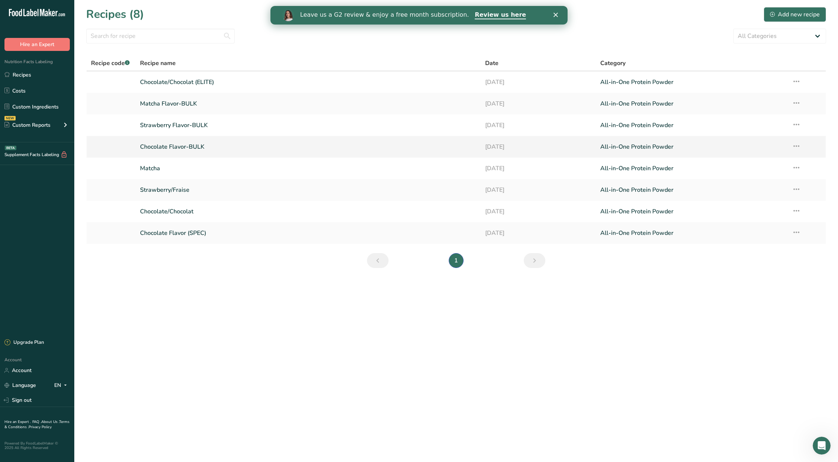
click at [192, 145] on link "Chocolate Flavor-BULK" at bounding box center [308, 147] width 336 height 16
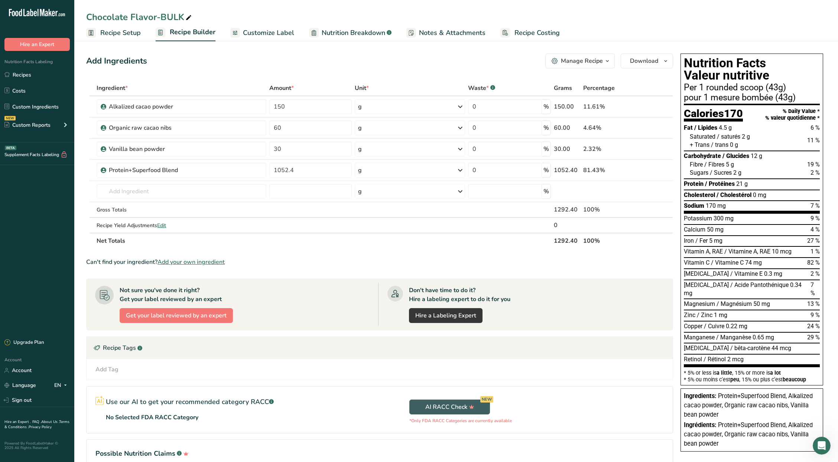
click at [269, 32] on span "Customize Label" at bounding box center [268, 33] width 51 height 10
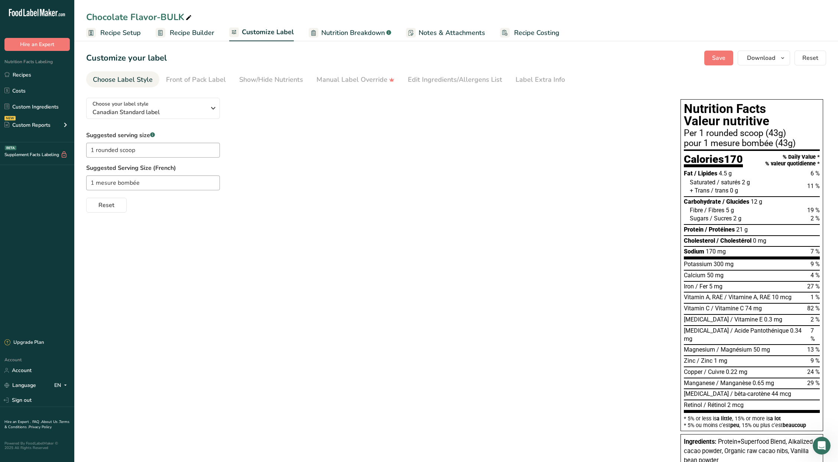
click at [309, 28] on div at bounding box center [314, 33] width 10 height 10
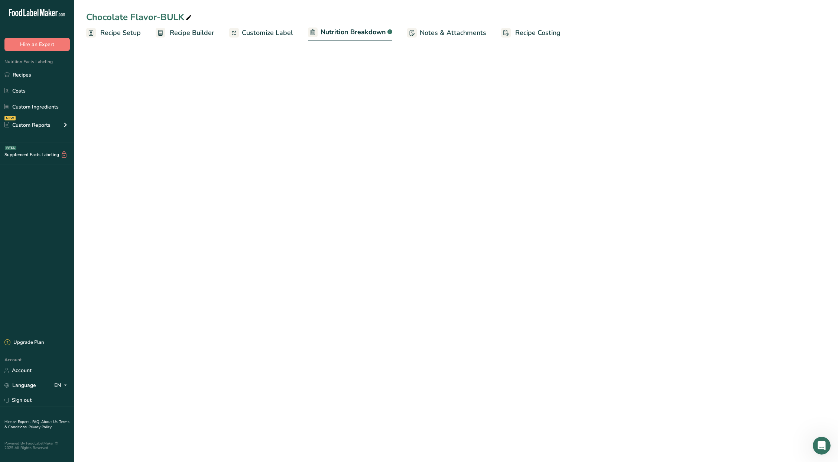
select select "Calories"
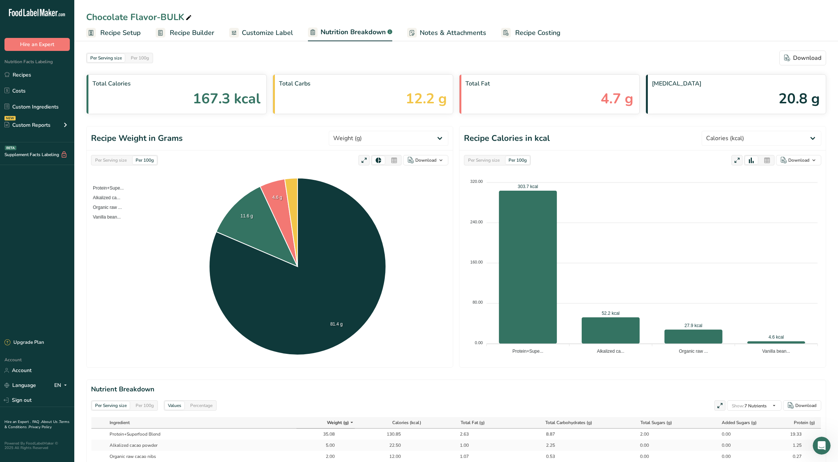
click at [261, 34] on span "Customize Label" at bounding box center [267, 33] width 51 height 10
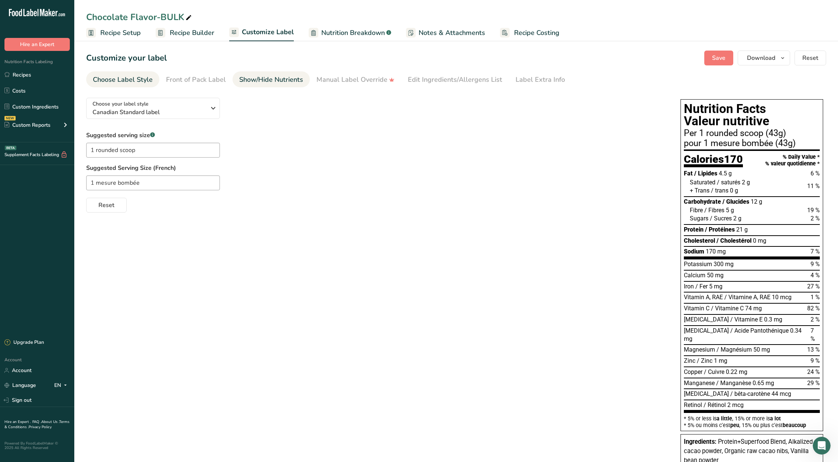
click at [270, 81] on div "Show/Hide Nutrients" at bounding box center [271, 80] width 64 height 10
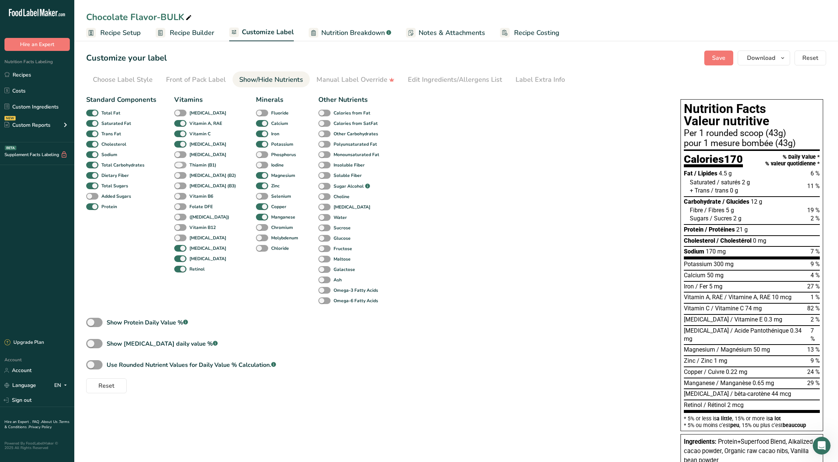
click at [176, 165] on span at bounding box center [180, 165] width 12 height 7
click at [176, 165] on input "Thiamin (B1)" at bounding box center [176, 164] width 5 height 5
checkbox input "true"
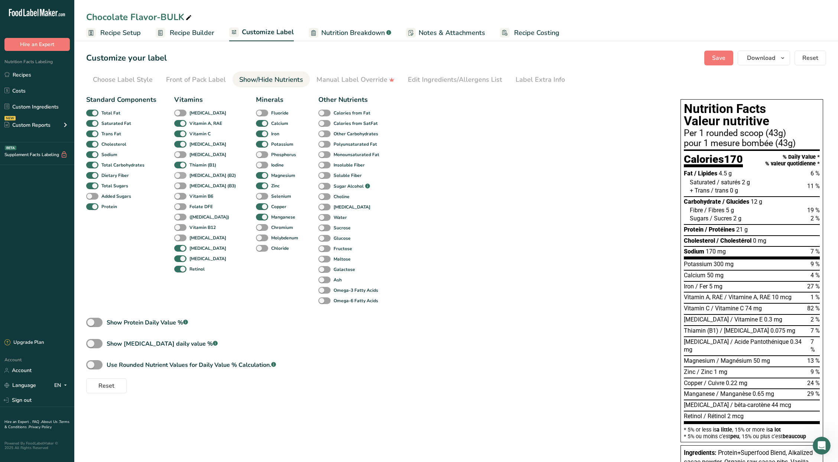
click at [175, 176] on span at bounding box center [180, 175] width 12 height 7
click at [175, 176] on input "[MEDICAL_DATA] (B2)" at bounding box center [176, 175] width 5 height 5
checkbox input "true"
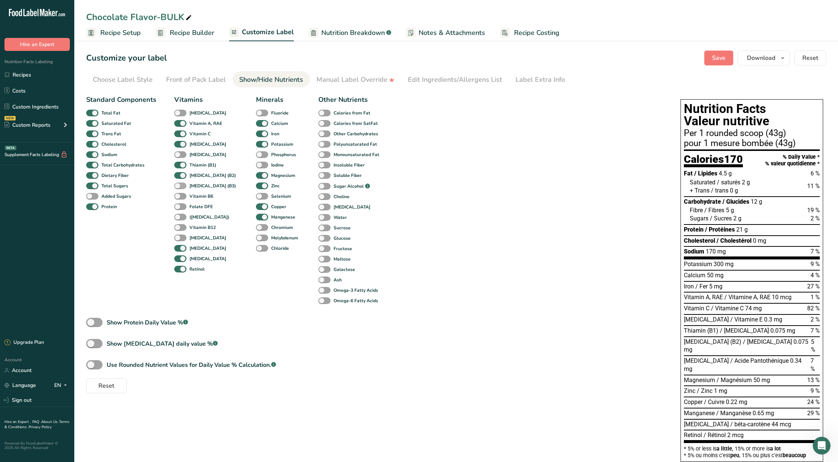
click at [178, 185] on span at bounding box center [180, 185] width 12 height 7
click at [178, 185] on input "[MEDICAL_DATA] (B3)" at bounding box center [176, 185] width 5 height 5
checkbox input "true"
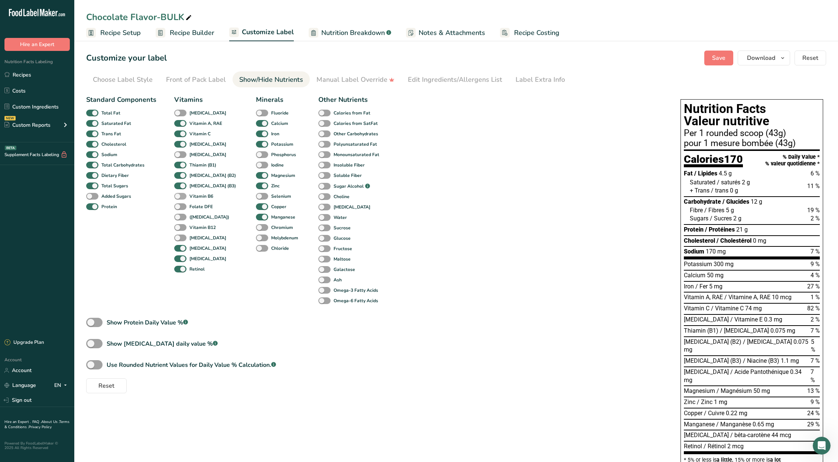
click at [179, 195] on span at bounding box center [180, 196] width 12 height 7
click at [179, 195] on input "Vitamin B6" at bounding box center [176, 196] width 5 height 5
checkbox input "true"
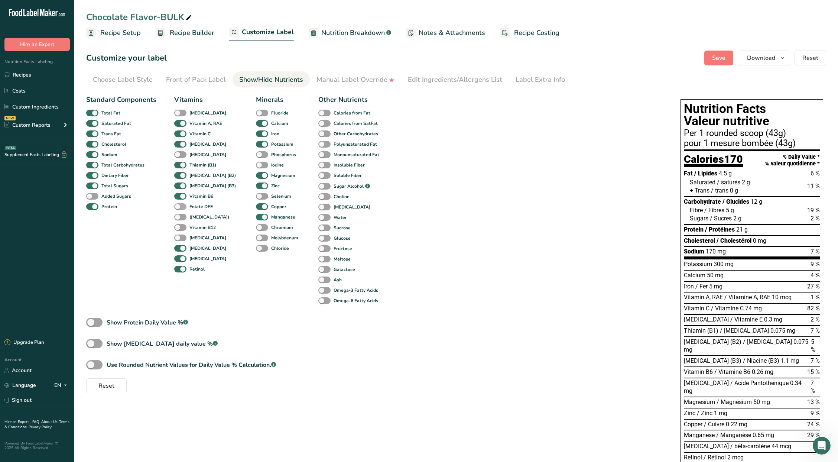
click at [179, 204] on span at bounding box center [180, 206] width 12 height 7
click at [179, 204] on input "Folate DFE" at bounding box center [176, 206] width 5 height 5
checkbox input "true"
click at [178, 223] on div "Vitamin B12" at bounding box center [182, 227] width 16 height 10
click at [180, 218] on span at bounding box center [180, 217] width 12 height 7
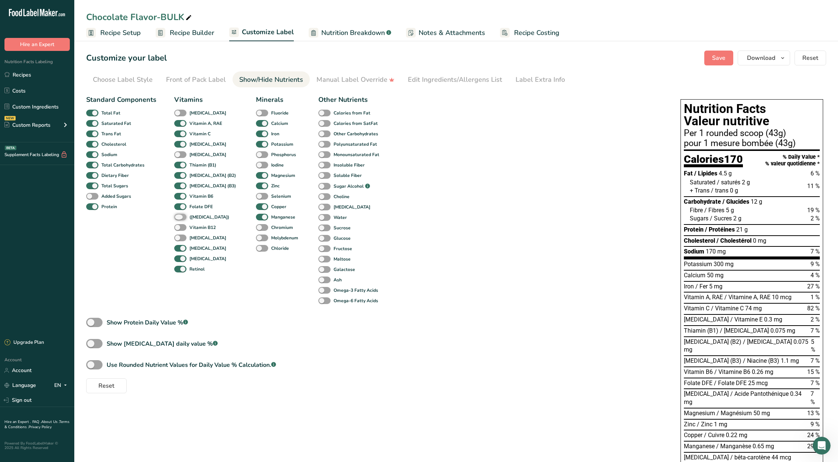
click at [179, 218] on input "([MEDICAL_DATA])" at bounding box center [176, 216] width 5 height 5
checkbox input "true"
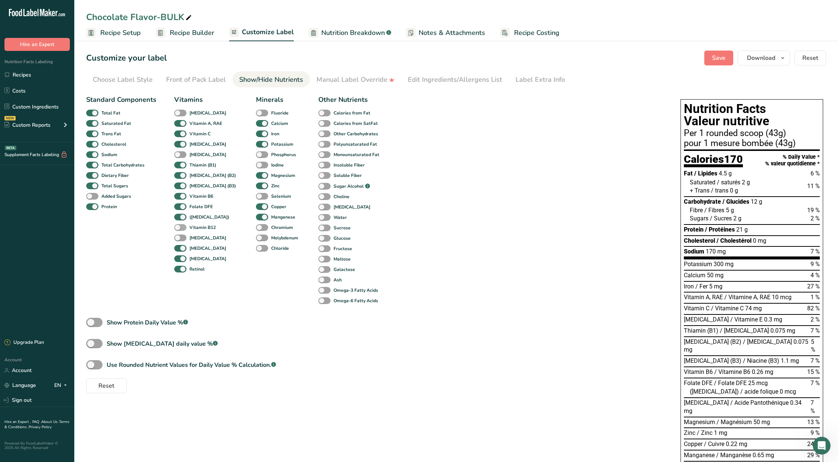
click at [181, 225] on span at bounding box center [180, 227] width 12 height 7
click at [179, 225] on input "Vitamin B12" at bounding box center [176, 227] width 5 height 5
checkbox input "true"
click at [175, 241] on label "[MEDICAL_DATA]" at bounding box center [200, 237] width 52 height 7
click at [175, 240] on input "[MEDICAL_DATA]" at bounding box center [176, 237] width 5 height 5
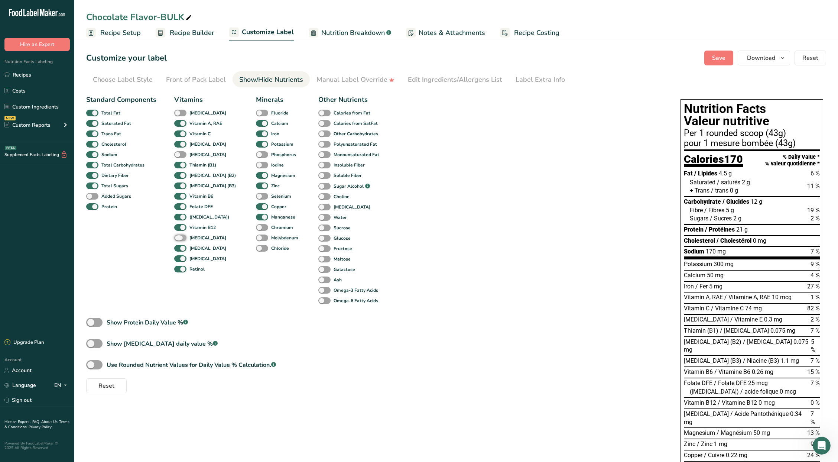
checkbox input "true"
click at [180, 112] on span at bounding box center [180, 113] width 12 height 7
click at [179, 112] on input "[MEDICAL_DATA]" at bounding box center [176, 112] width 5 height 5
checkbox input "true"
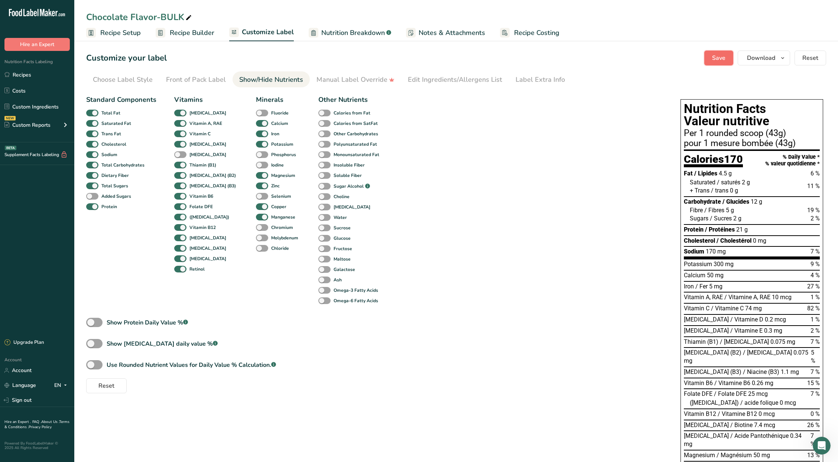
click at [718, 57] on span "Save" at bounding box center [718, 57] width 13 height 9
click at [12, 70] on link "Recipes" at bounding box center [37, 75] width 74 height 14
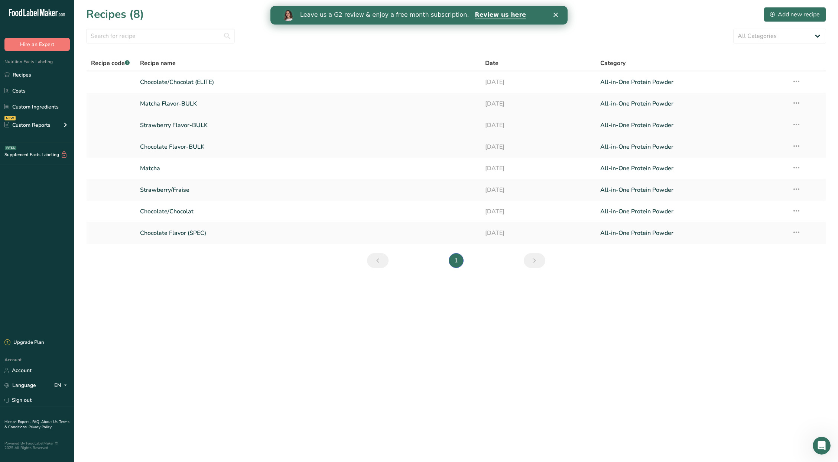
click at [198, 126] on link "Strawberry Flavor-BULK" at bounding box center [308, 125] width 336 height 16
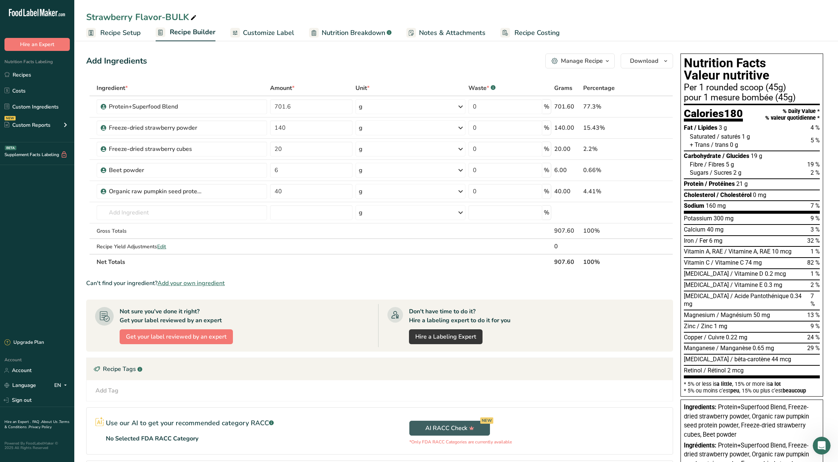
click at [266, 28] on span "Customize Label" at bounding box center [268, 33] width 51 height 10
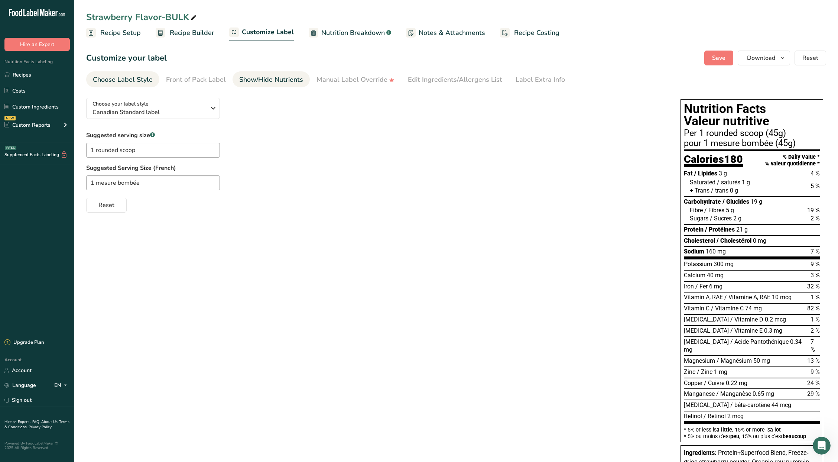
click at [266, 81] on div "Show/Hide Nutrients" at bounding box center [271, 80] width 64 height 10
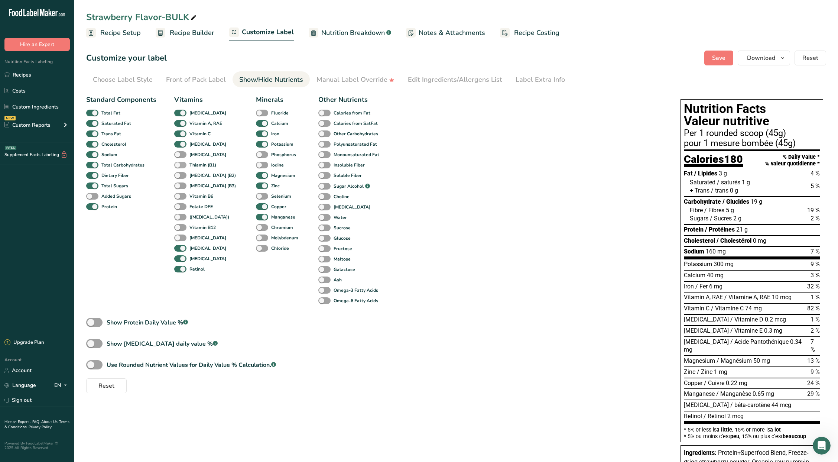
click at [181, 162] on span at bounding box center [180, 165] width 12 height 7
click at [179, 162] on input "Thiamin (B1)" at bounding box center [176, 164] width 5 height 5
checkbox input "true"
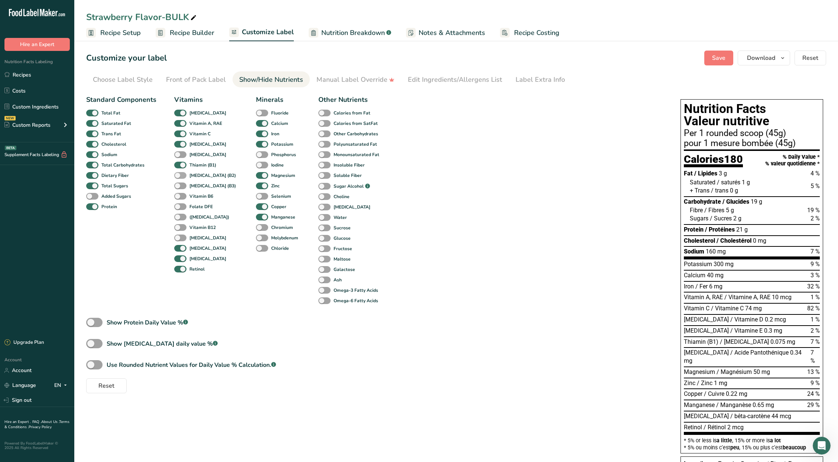
click at [179, 177] on span at bounding box center [180, 175] width 12 height 7
click at [179, 177] on input "[MEDICAL_DATA] (B2)" at bounding box center [176, 175] width 5 height 5
checkbox input "true"
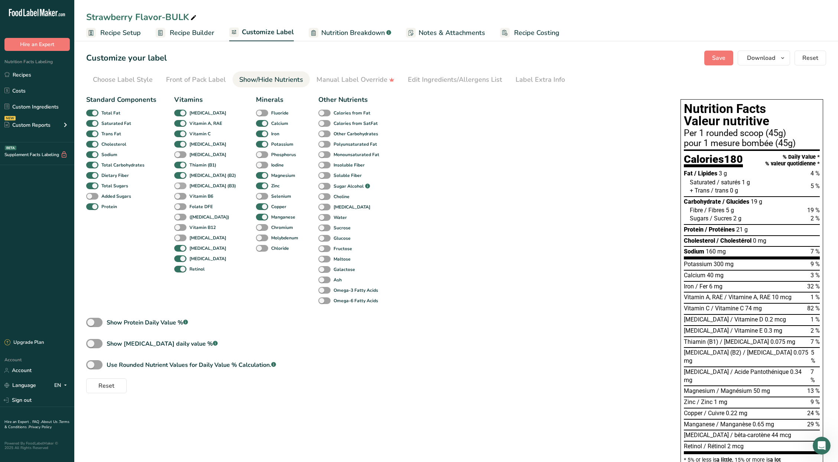
click at [179, 185] on span at bounding box center [180, 185] width 12 height 7
click at [179, 185] on input "[MEDICAL_DATA] (B3)" at bounding box center [176, 185] width 5 height 5
checkbox input "true"
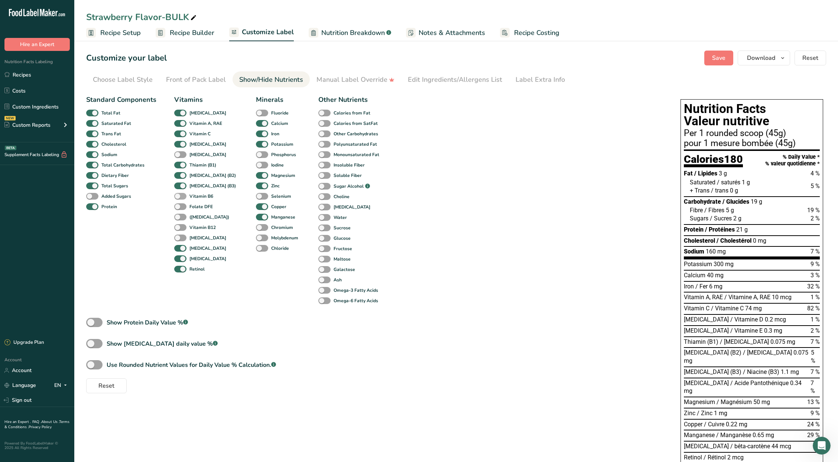
click at [179, 194] on span at bounding box center [180, 196] width 12 height 7
click at [179, 194] on input "Vitamin B6" at bounding box center [176, 196] width 5 height 5
checkbox input "true"
click at [178, 207] on span at bounding box center [180, 206] width 12 height 7
click at [178, 207] on input "Folate DFE" at bounding box center [176, 206] width 5 height 5
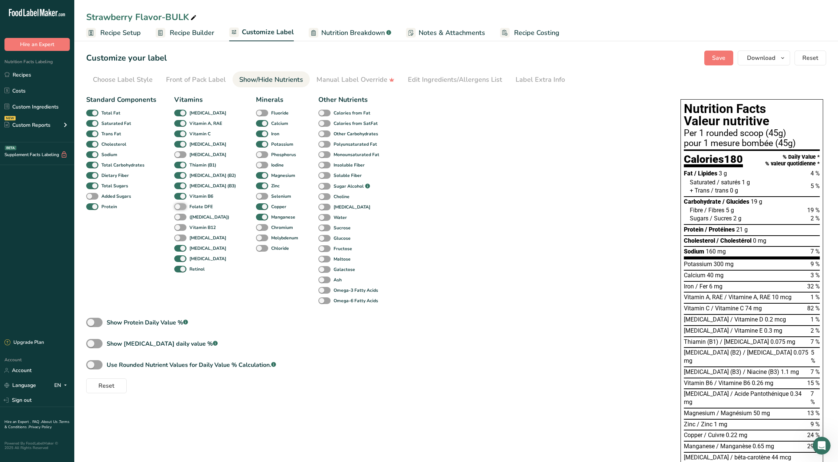
checkbox input "true"
click at [179, 215] on span at bounding box center [180, 217] width 12 height 7
click at [179, 215] on input "([MEDICAL_DATA])" at bounding box center [176, 216] width 5 height 5
checkbox input "true"
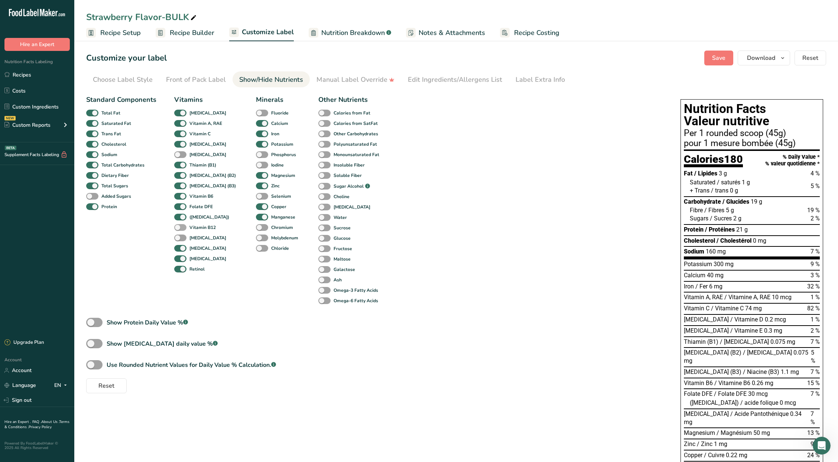
click at [179, 225] on span at bounding box center [180, 227] width 12 height 7
click at [179, 225] on input "Vitamin B12" at bounding box center [176, 227] width 5 height 5
click at [179, 225] on span at bounding box center [180, 227] width 12 height 7
click at [179, 225] on input "Vitamin B12" at bounding box center [176, 227] width 5 height 5
checkbox input "false"
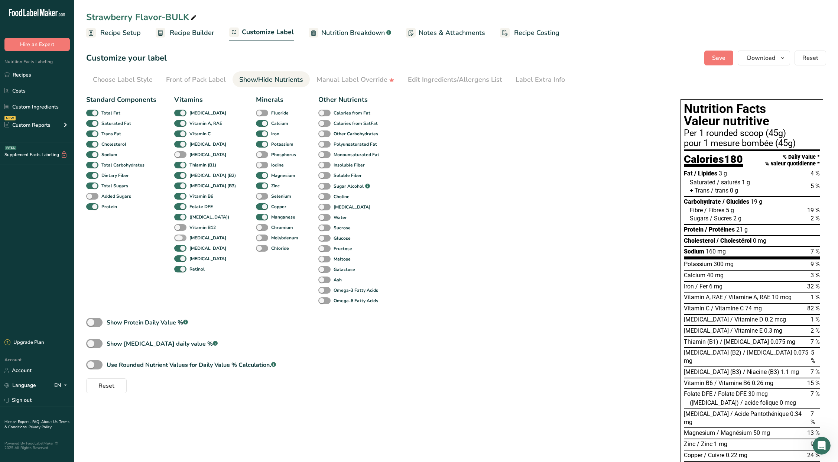
click at [179, 235] on span at bounding box center [180, 237] width 12 height 7
click at [179, 235] on input "[MEDICAL_DATA]" at bounding box center [176, 237] width 5 height 5
checkbox input "true"
click at [731, 65] on section "Customize your label Save Download Choose what to show on your downloaded label…" at bounding box center [456, 334] width 764 height 590
click at [720, 58] on span "Save" at bounding box center [718, 57] width 13 height 9
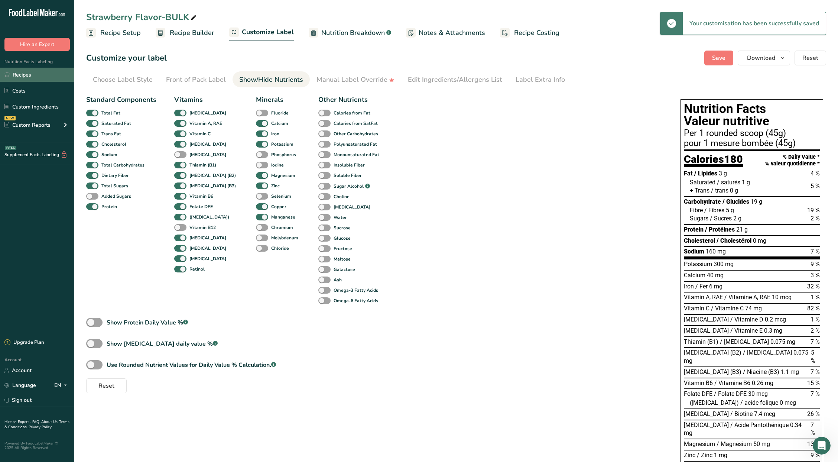
click at [54, 74] on link "Recipes" at bounding box center [37, 75] width 74 height 14
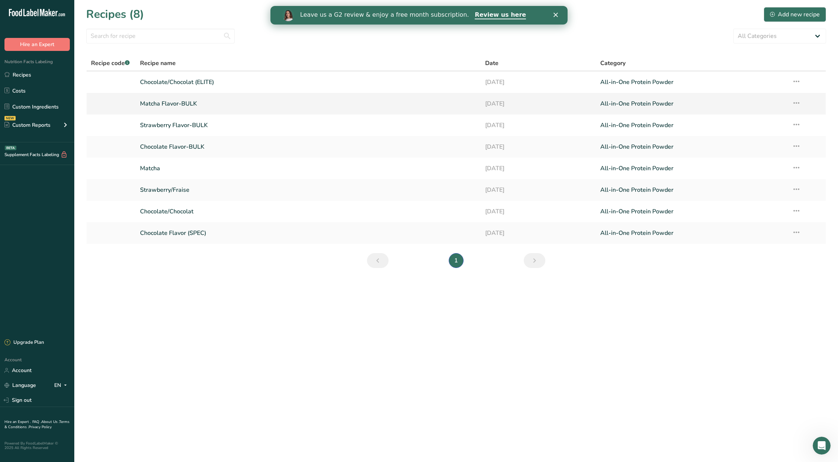
click at [184, 104] on link "Matcha Flavor-BULK" at bounding box center [308, 104] width 336 height 16
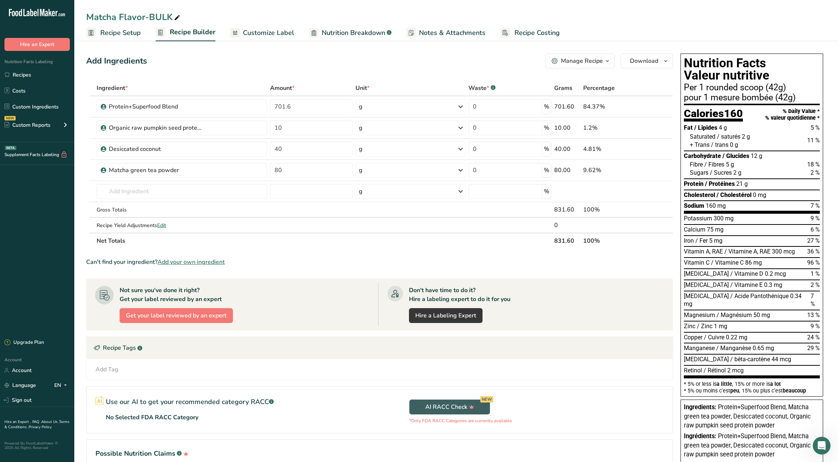
click at [260, 33] on span "Customize Label" at bounding box center [268, 33] width 51 height 10
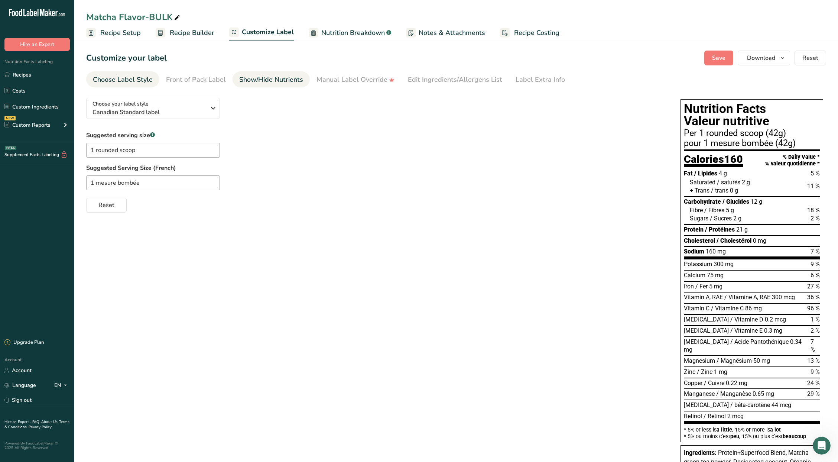
click at [259, 73] on link "Show/Hide Nutrients" at bounding box center [271, 79] width 64 height 17
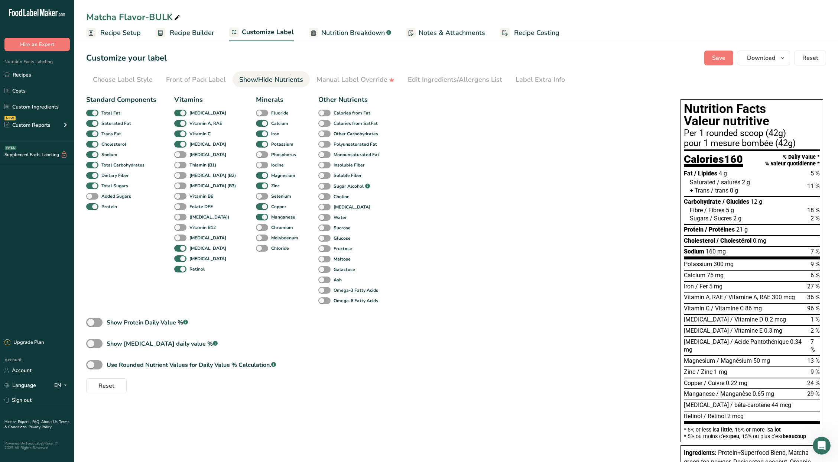
click at [178, 169] on div "Thiamin (B1)" at bounding box center [182, 165] width 16 height 10
click at [181, 164] on span at bounding box center [180, 165] width 12 height 7
click at [179, 164] on input "Thiamin (B1)" at bounding box center [176, 164] width 5 height 5
checkbox input "true"
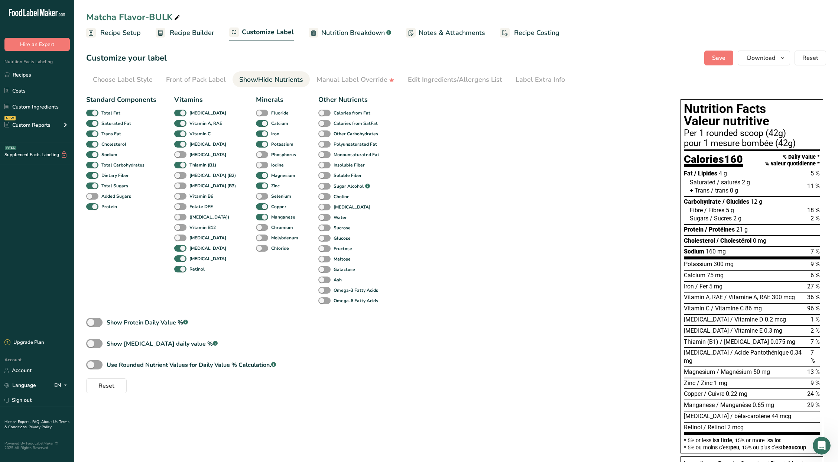
click at [181, 171] on div "[MEDICAL_DATA] (B2)" at bounding box center [182, 175] width 16 height 10
click at [180, 176] on span at bounding box center [180, 175] width 12 height 7
click at [179, 176] on input "[MEDICAL_DATA] (B2)" at bounding box center [176, 175] width 5 height 5
checkbox input "true"
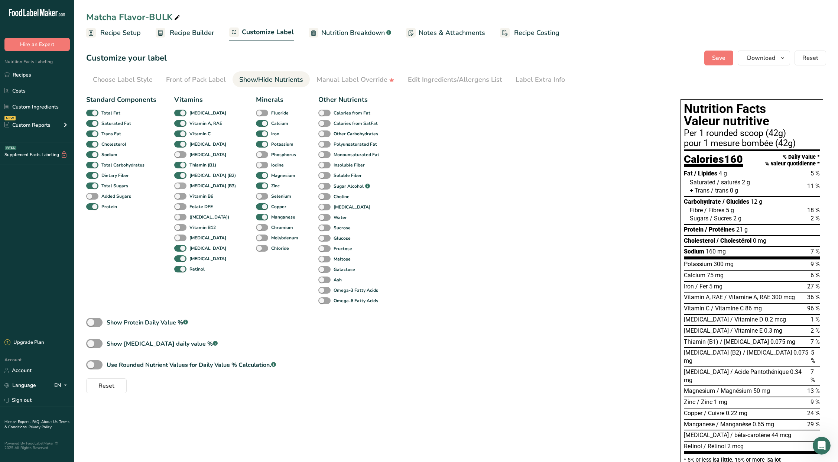
click at [180, 188] on span at bounding box center [180, 185] width 12 height 7
click at [179, 188] on input "[MEDICAL_DATA] (B3)" at bounding box center [176, 185] width 5 height 5
checkbox input "true"
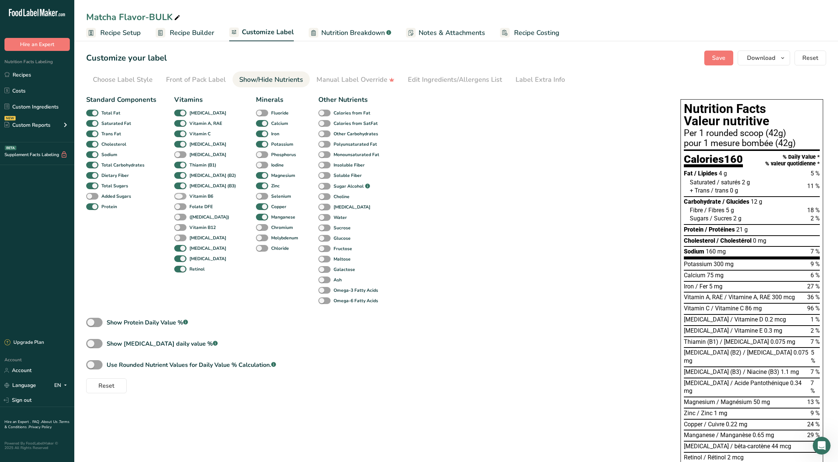
click at [179, 196] on span at bounding box center [180, 196] width 12 height 7
click at [179, 196] on input "Vitamin B6" at bounding box center [176, 196] width 5 height 5
checkbox input "true"
click at [178, 207] on span at bounding box center [180, 206] width 12 height 7
click at [178, 207] on input "Folate DFE" at bounding box center [176, 206] width 5 height 5
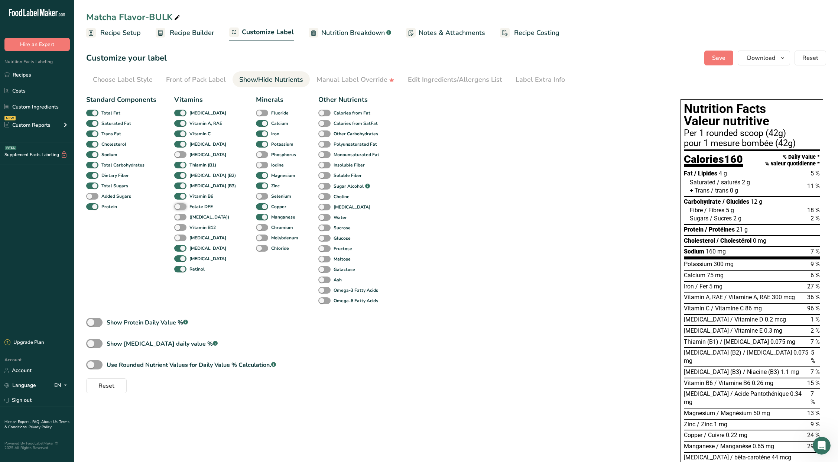
checkbox input "true"
click at [179, 218] on span at bounding box center [180, 217] width 12 height 7
click at [179, 218] on input "([MEDICAL_DATA])" at bounding box center [176, 216] width 5 height 5
checkbox input "true"
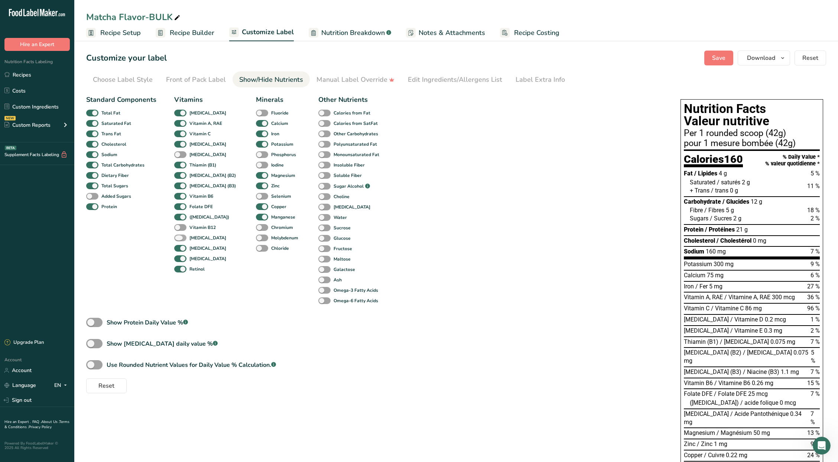
click at [179, 240] on span at bounding box center [180, 237] width 12 height 7
click at [179, 240] on input "[MEDICAL_DATA]" at bounding box center [176, 237] width 5 height 5
checkbox input "true"
click at [709, 53] on button "Save" at bounding box center [718, 58] width 29 height 15
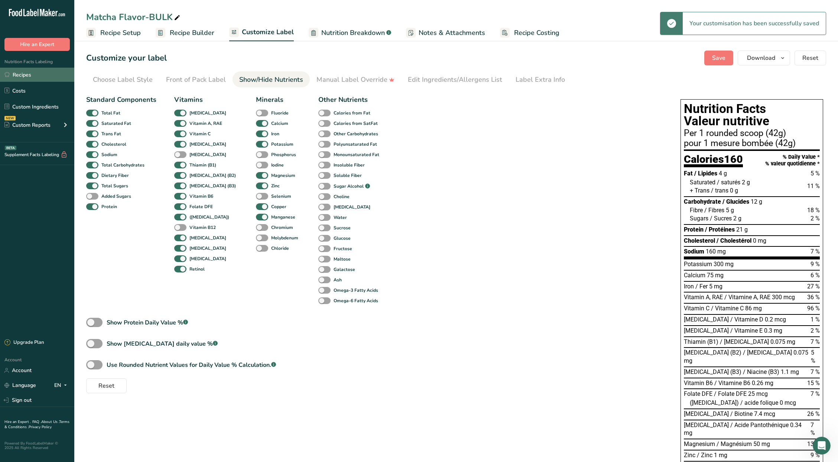
click at [40, 75] on link "Recipes" at bounding box center [37, 75] width 74 height 14
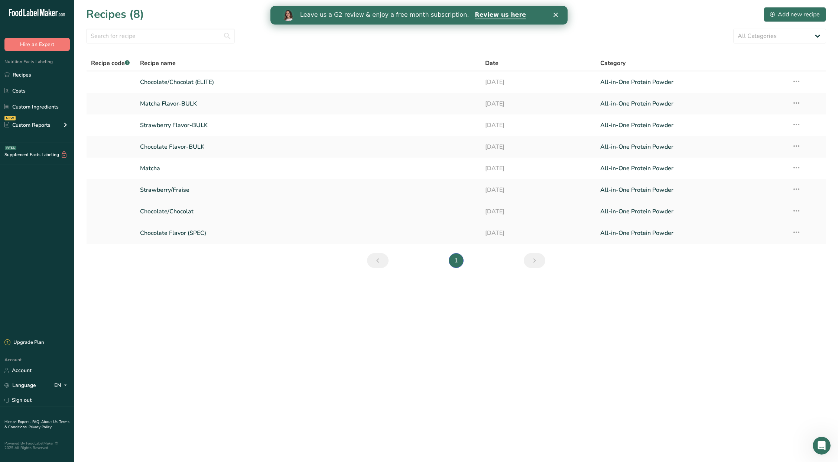
click at [172, 212] on link "Chocolate/Chocolat" at bounding box center [308, 212] width 336 height 16
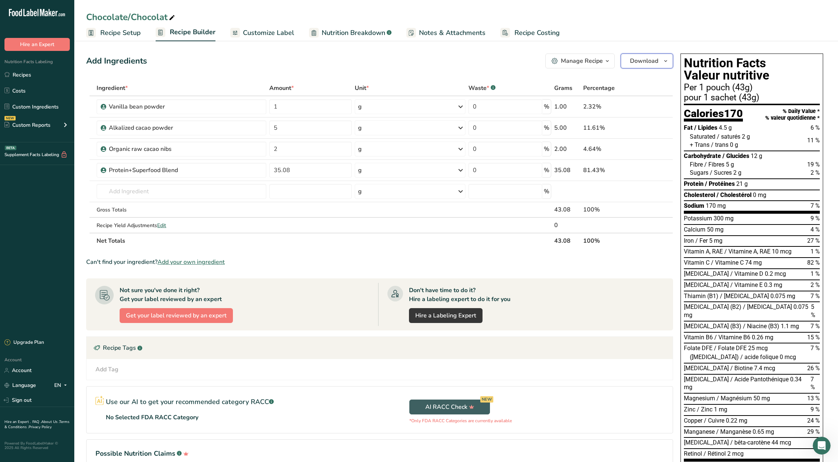
click at [642, 56] on span "Download" at bounding box center [644, 60] width 28 height 9
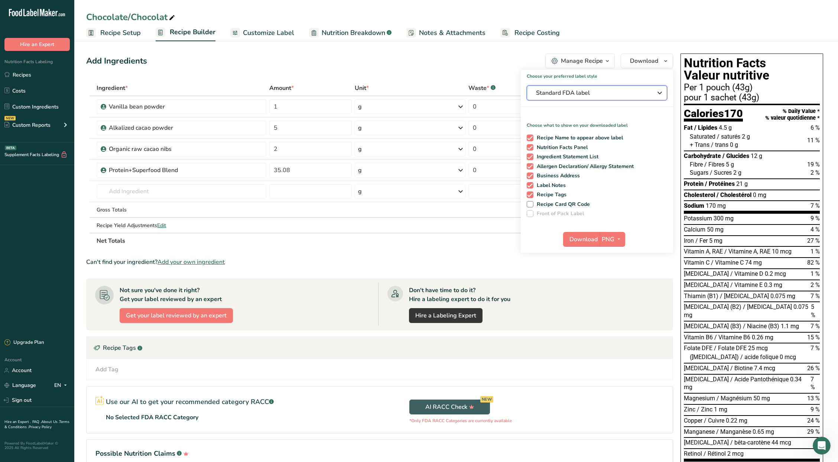
click at [575, 95] on span "Standard FDA label" at bounding box center [591, 92] width 111 height 9
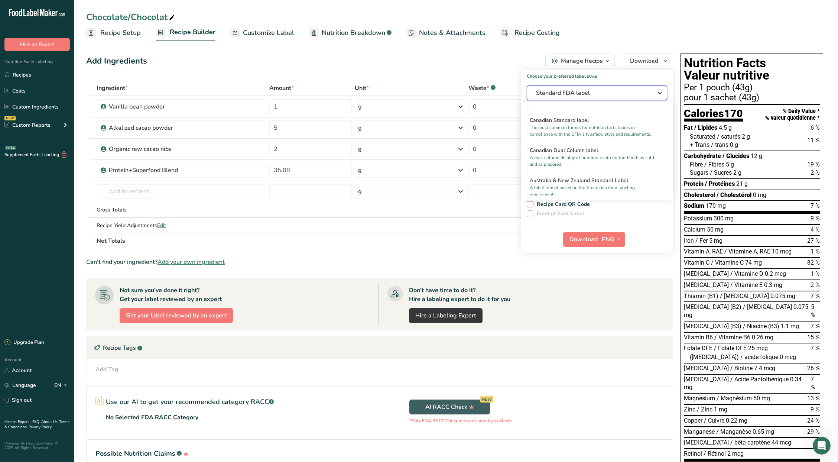
scroll to position [292, 0]
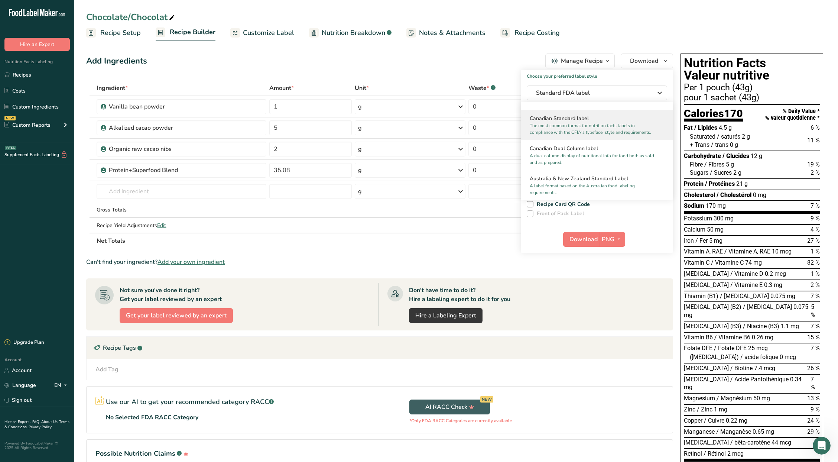
click at [588, 136] on p "The most common format for nutrition facts labels in compliance with the CFIA's…" at bounding box center [594, 128] width 128 height 13
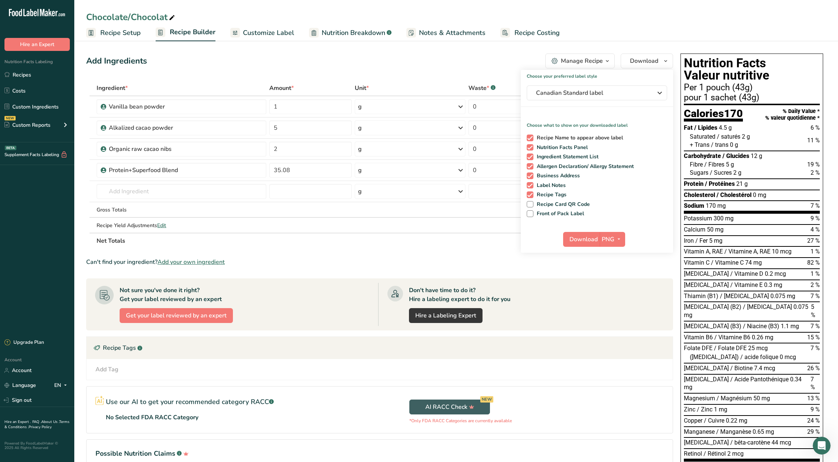
click at [564, 137] on span "Recipe Name to appear above label" at bounding box center [578, 137] width 90 height 7
click at [532, 137] on input "Recipe Name to appear above label" at bounding box center [529, 137] width 5 height 5
click at [564, 137] on span "Recipe Name to appear above label" at bounding box center [578, 137] width 90 height 7
click at [532, 137] on input "Recipe Name to appear above label" at bounding box center [529, 137] width 5 height 5
checkbox input "true"
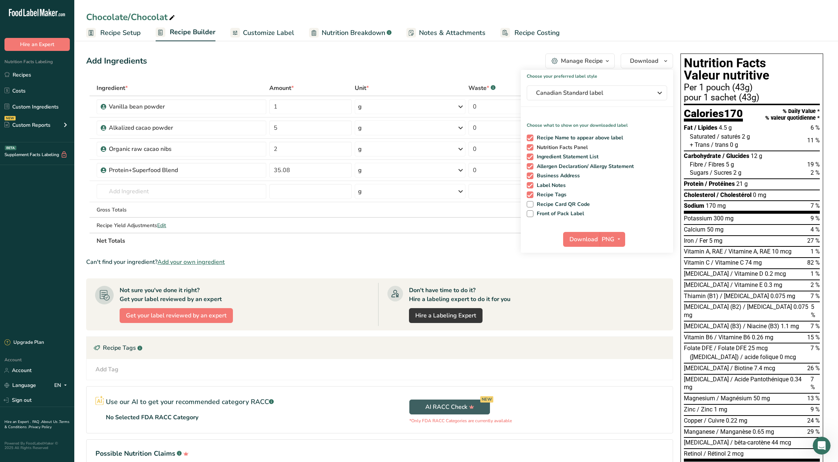
click at [561, 148] on span "Nutrition Facts Panel" at bounding box center [560, 147] width 55 height 7
click at [532, 148] on input "Nutrition Facts Panel" at bounding box center [529, 147] width 5 height 5
click at [561, 148] on span "Nutrition Facts Panel" at bounding box center [560, 147] width 55 height 7
click at [532, 148] on input "Nutrition Facts Panel" at bounding box center [529, 147] width 5 height 5
checkbox input "true"
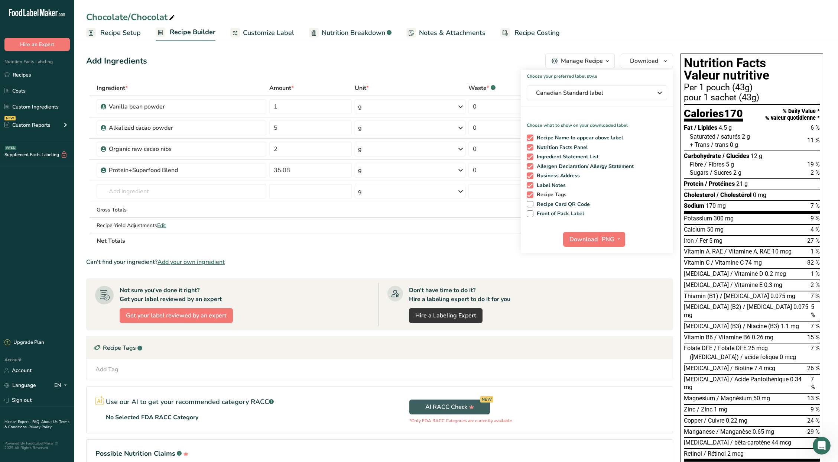
click at [555, 192] on span "Recipe Tags" at bounding box center [549, 194] width 33 height 7
click at [532, 192] on input "Recipe Tags" at bounding box center [529, 194] width 5 height 5
checkbox input "false"
click at [557, 187] on span "Label Notes" at bounding box center [549, 185] width 33 height 7
click at [532, 187] on input "Label Notes" at bounding box center [529, 185] width 5 height 5
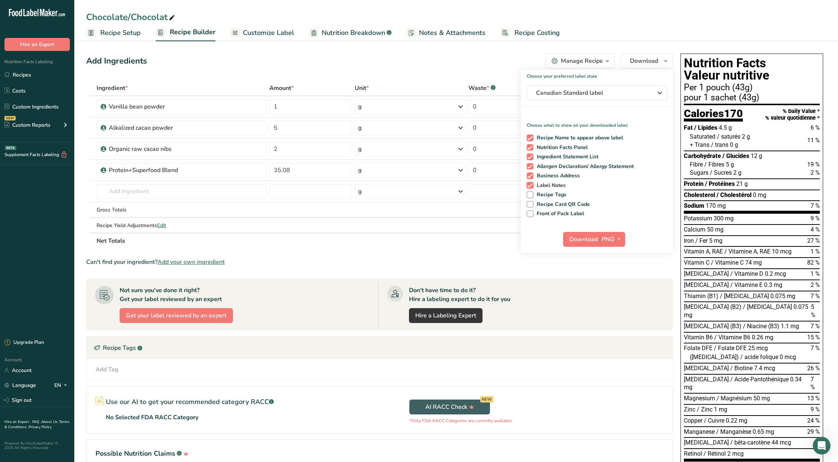
checkbox input "false"
click at [557, 180] on div "Recipe Name to appear above label Nutrition Facts Panel Ingredient Statement Li…" at bounding box center [597, 174] width 152 height 85
click at [556, 180] on div "Recipe Name to appear above label Nutrition Facts Panel Ingredient Statement Li…" at bounding box center [597, 174] width 152 height 85
click at [556, 177] on span "Business Address" at bounding box center [556, 175] width 47 height 7
click at [532, 177] on input "Business Address" at bounding box center [529, 175] width 5 height 5
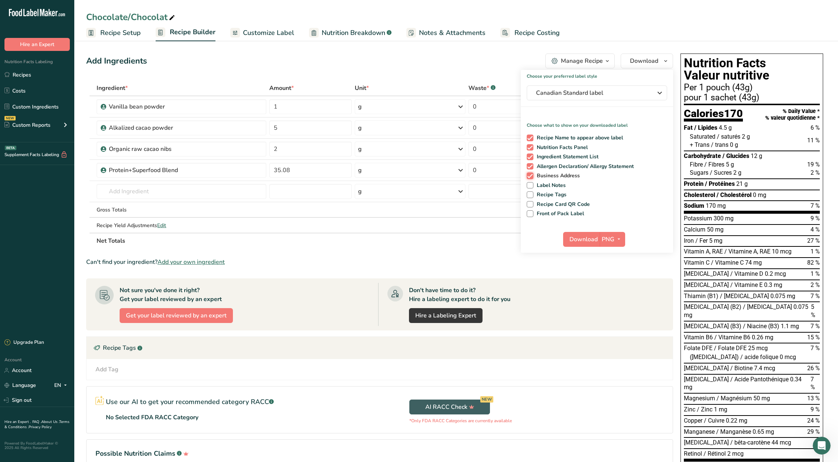
checkbox input "false"
click at [559, 168] on span "Allergen Declaration/ Allergy Statement" at bounding box center [583, 166] width 101 height 7
click at [532, 168] on input "Allergen Declaration/ Allergy Statement" at bounding box center [529, 166] width 5 height 5
checkbox input "false"
click at [561, 156] on span "Ingredient Statement List" at bounding box center [565, 156] width 65 height 7
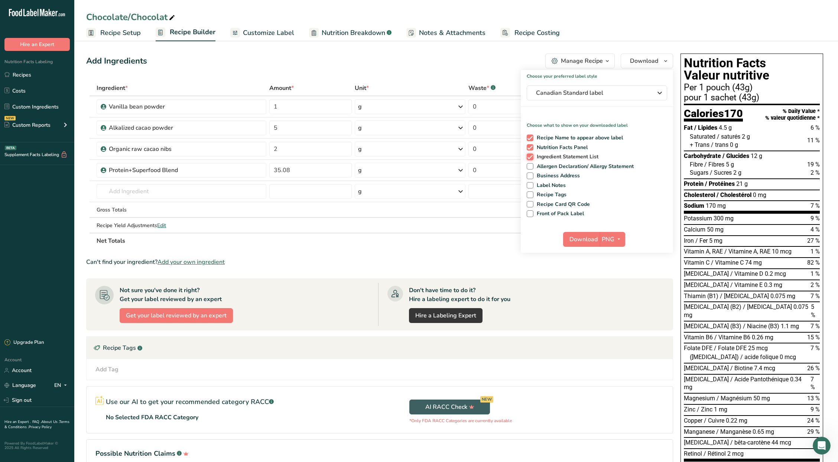
click at [532, 156] on input "Ingredient Statement List" at bounding box center [529, 156] width 5 height 5
checkbox input "false"
click at [613, 244] on button "PNG" at bounding box center [613, 239] width 26 height 15
click at [617, 292] on link "PDF" at bounding box center [613, 291] width 24 height 12
click at [581, 236] on span "Download" at bounding box center [584, 239] width 28 height 9
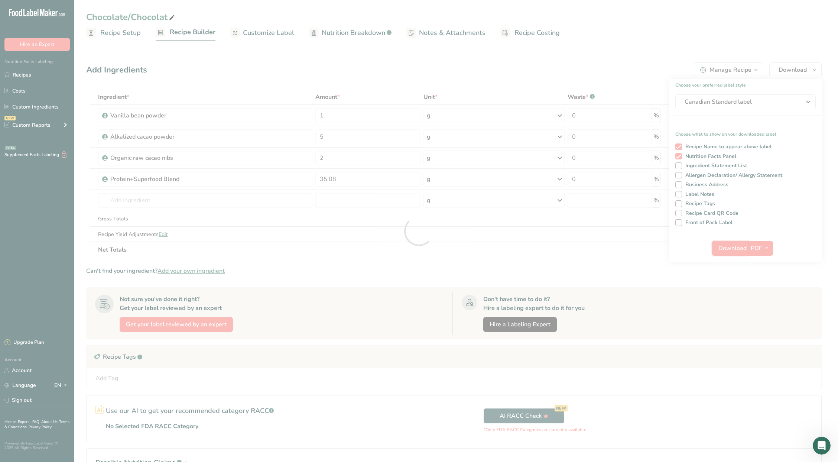
scroll to position [0, 0]
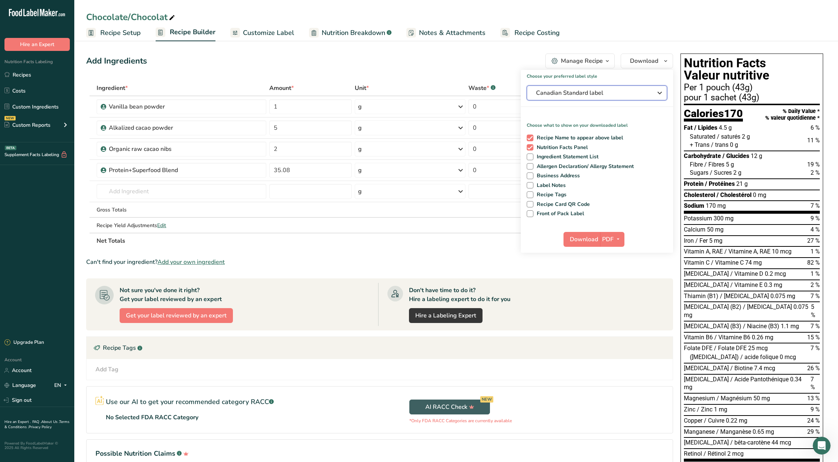
click at [597, 94] on span "Canadian Standard label" at bounding box center [591, 92] width 111 height 9
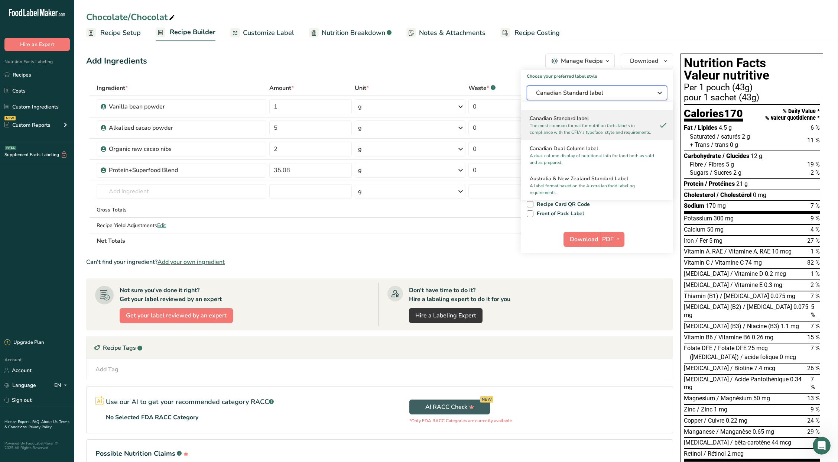
click at [597, 94] on span "Canadian Standard label" at bounding box center [591, 92] width 111 height 9
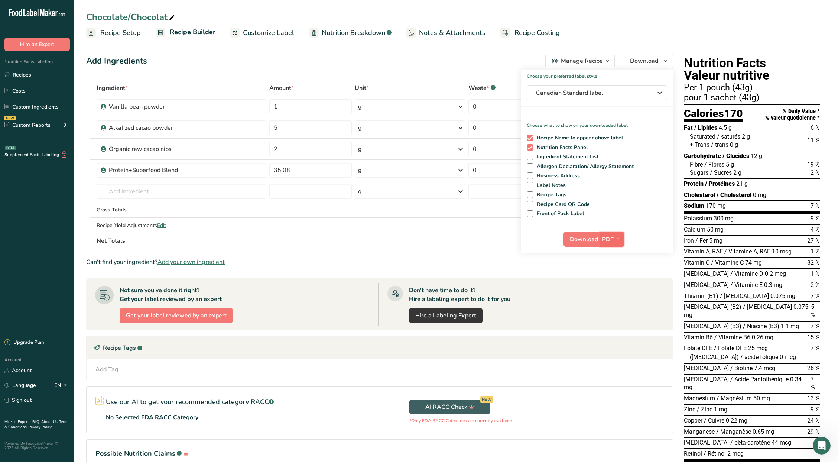
click at [616, 236] on icon "button" at bounding box center [618, 238] width 6 height 9
click at [617, 256] on link "PNG" at bounding box center [613, 254] width 24 height 12
click at [582, 241] on span "Download" at bounding box center [583, 239] width 28 height 9
click at [35, 71] on link "Recipes" at bounding box center [37, 75] width 74 height 14
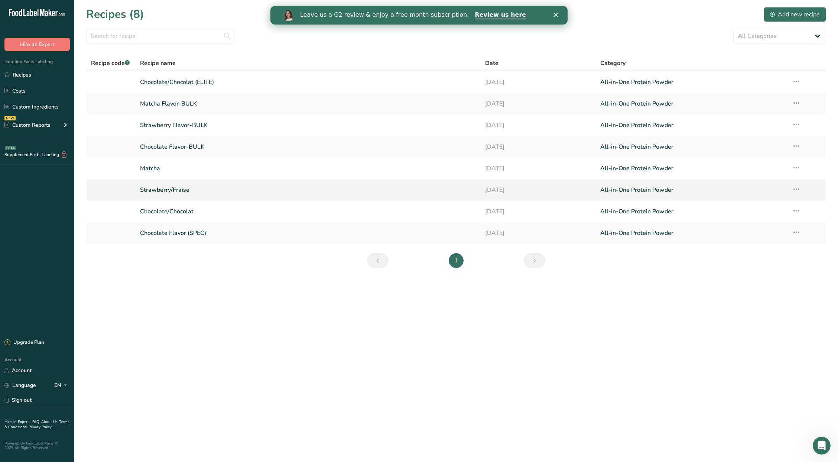
click at [164, 186] on link "Strawberry/Fraise" at bounding box center [308, 190] width 336 height 16
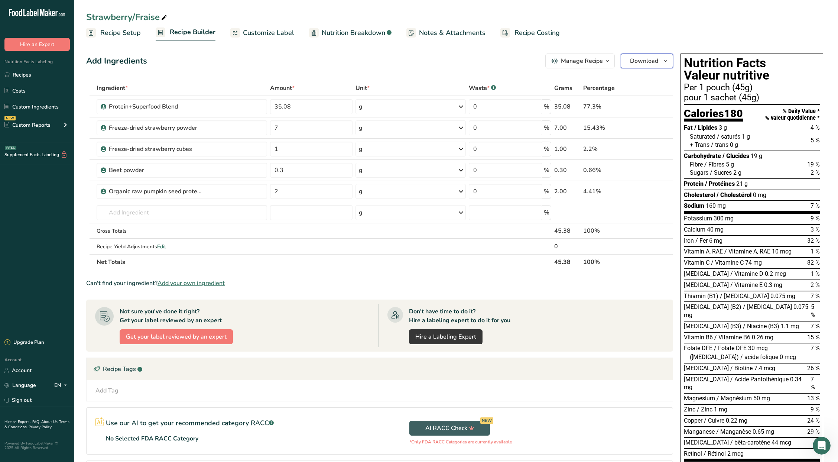
click at [640, 55] on button "Download" at bounding box center [647, 60] width 52 height 15
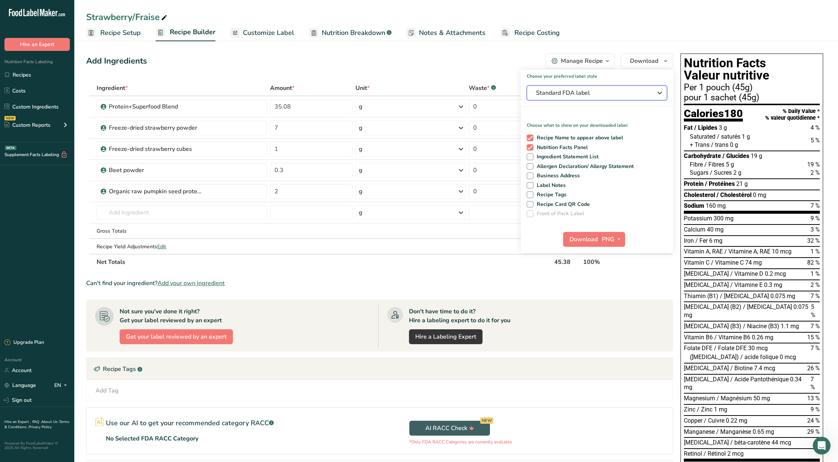
click at [597, 94] on span "Standard FDA label" at bounding box center [591, 92] width 111 height 9
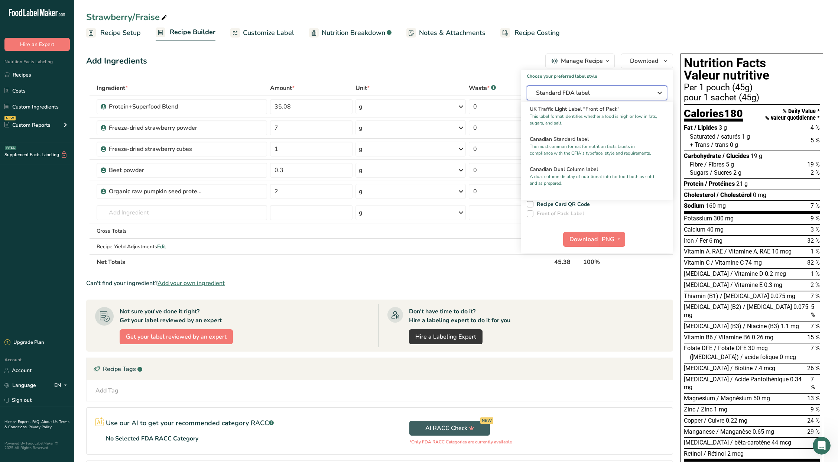
scroll to position [272, 0]
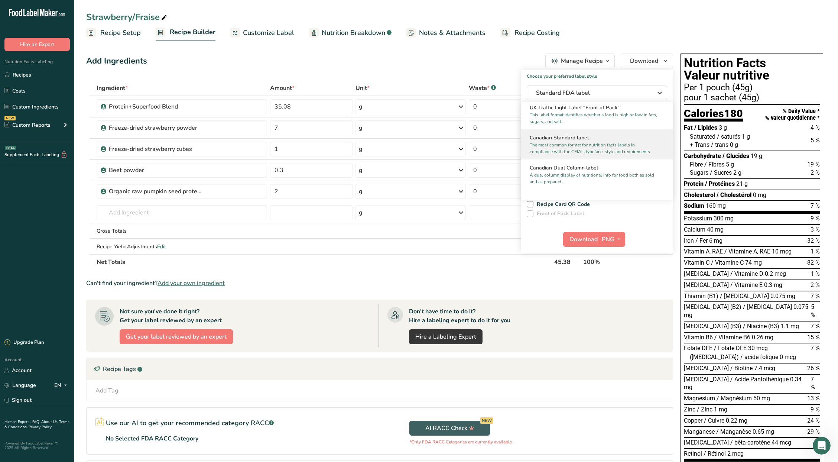
click at [585, 142] on h2 "Canadian Standard label" at bounding box center [597, 138] width 134 height 8
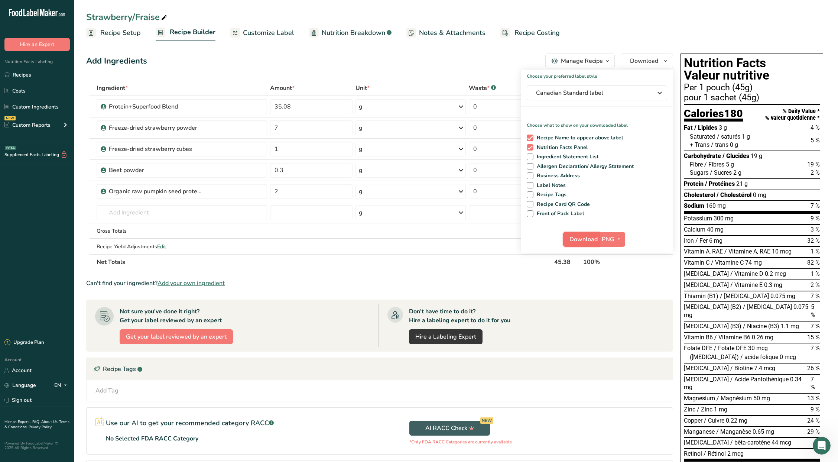
click at [580, 240] on span "Download" at bounding box center [583, 239] width 28 height 9
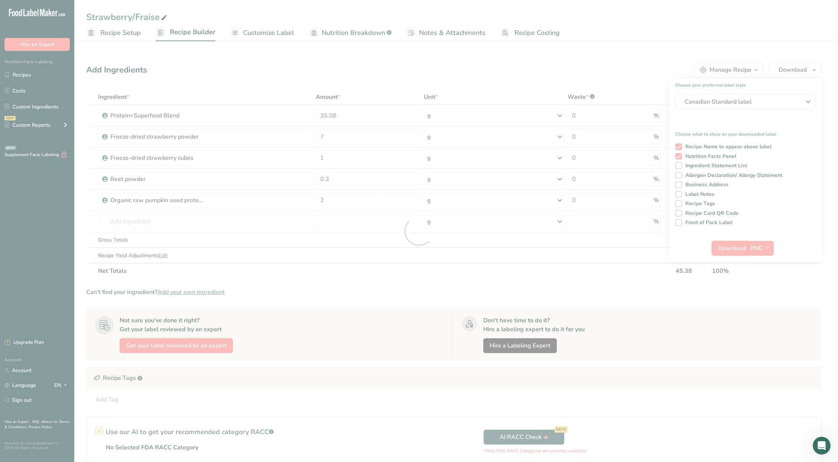
scroll to position [0, 0]
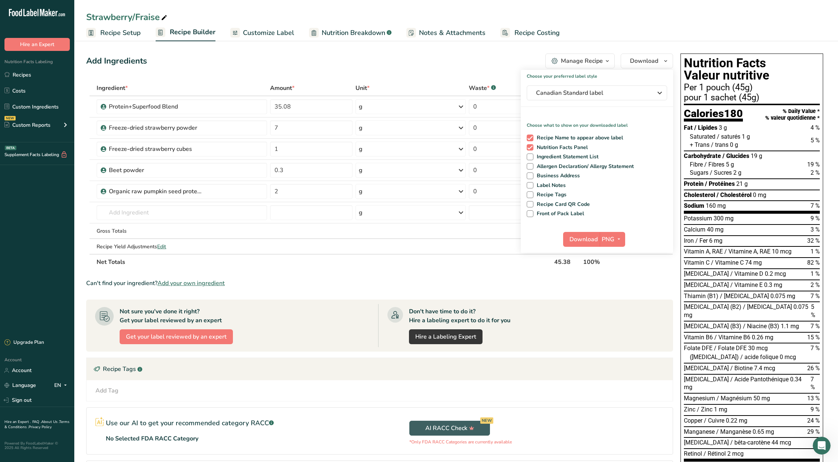
click at [228, 70] on div "Add Ingredients Manage Recipe Delete Recipe Duplicate Recipe Scale Recipe Save …" at bounding box center [381, 347] width 591 height 592
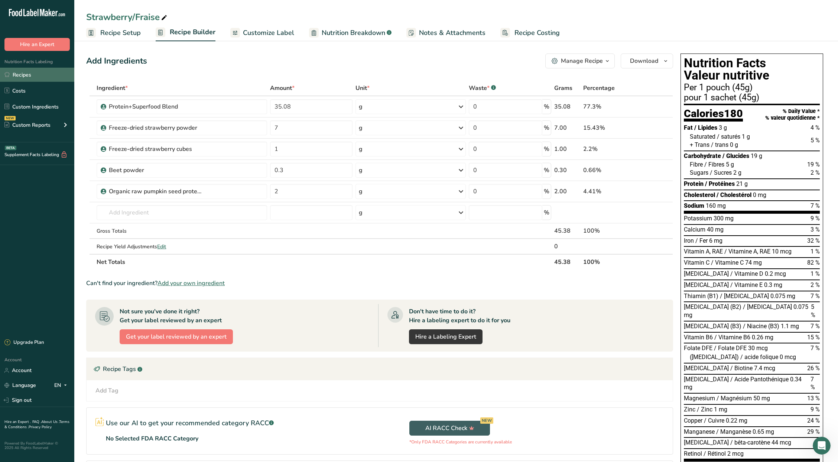
click at [48, 79] on link "Recipes" at bounding box center [37, 75] width 74 height 14
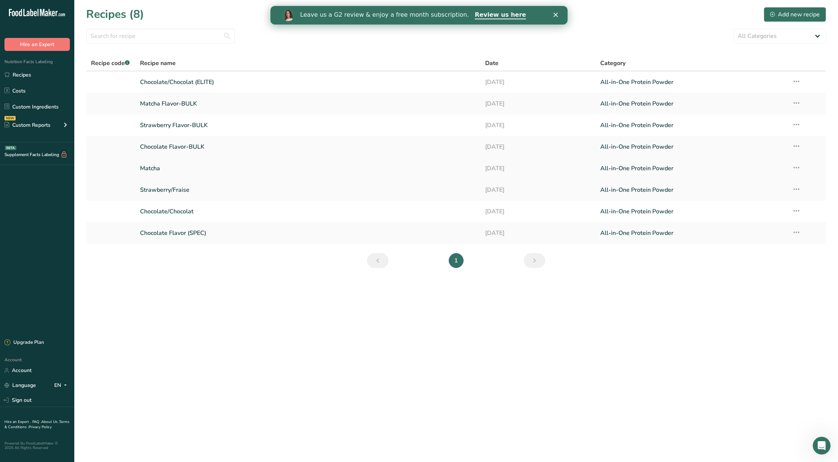
click at [153, 171] on link "Matcha" at bounding box center [308, 168] width 336 height 16
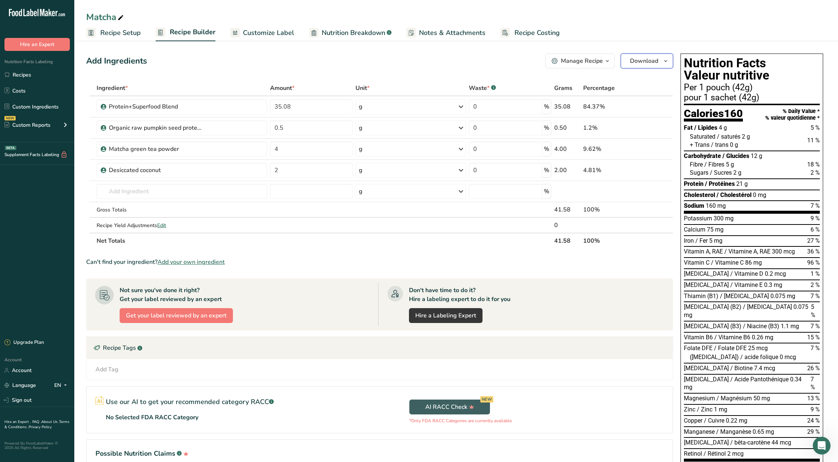
click at [634, 58] on span "Download" at bounding box center [644, 60] width 28 height 9
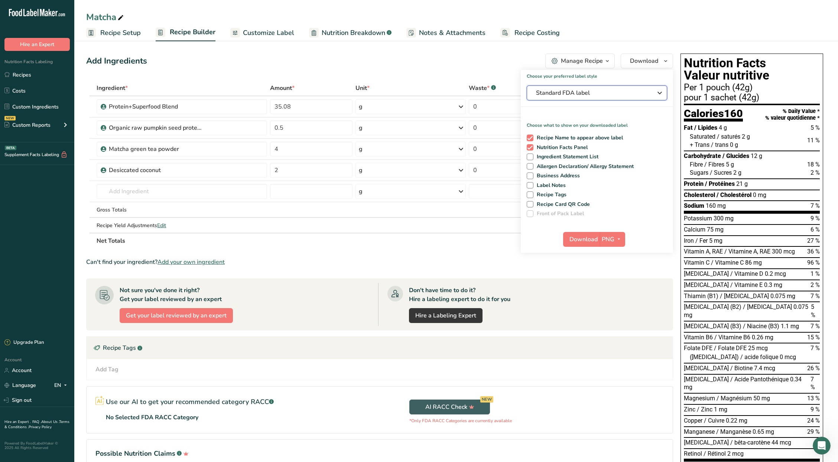
click at [614, 91] on span "Standard FDA label" at bounding box center [591, 92] width 111 height 9
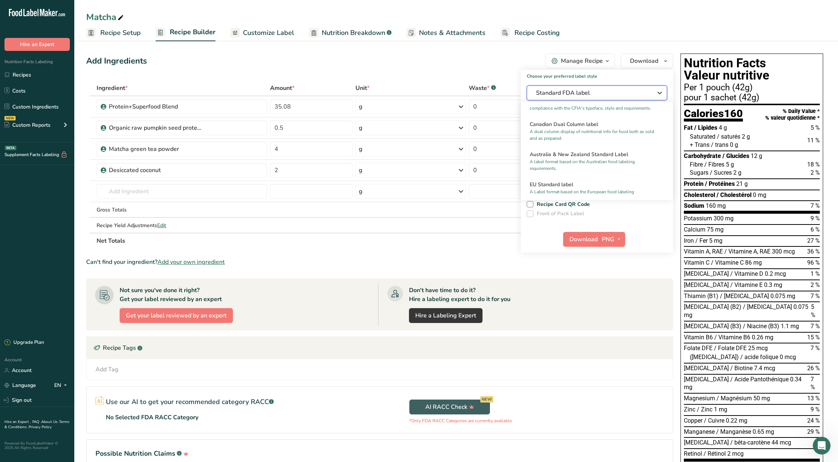
scroll to position [318, 0]
click at [597, 109] on p "The most common format for nutrition facts labels in compliance with the CFIA's…" at bounding box center [594, 101] width 128 height 13
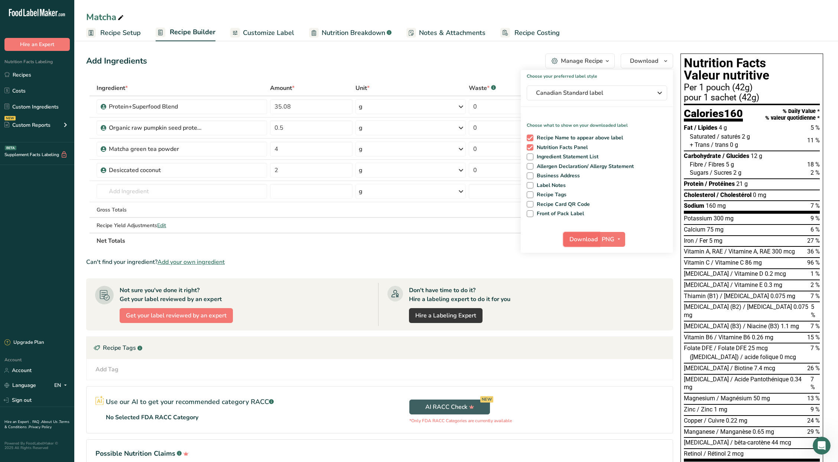
click at [583, 242] on span "Download" at bounding box center [583, 239] width 28 height 9
click at [614, 267] on section "Ingredient * Amount * Unit * Waste * .a-a{fill:#347362;}.b-a{fill:#fff;} Grams …" at bounding box center [379, 279] width 587 height 399
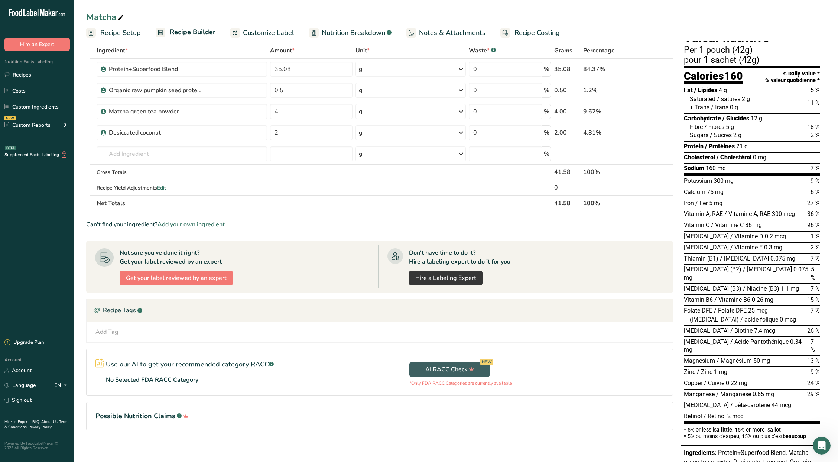
scroll to position [39, 0]
